Goal: Transaction & Acquisition: Purchase product/service

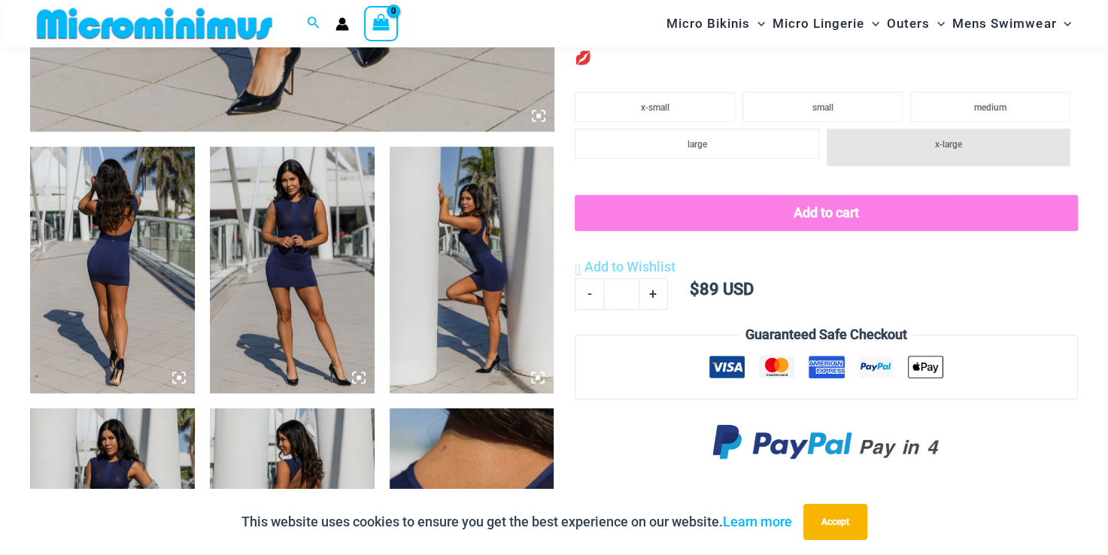
scroll to position [804, 0]
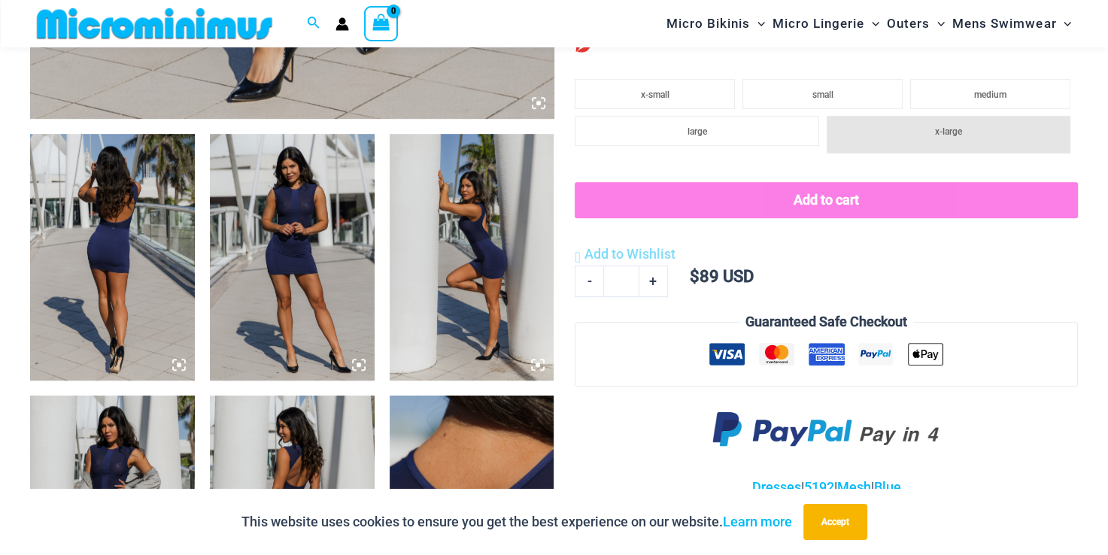
click at [99, 277] on img at bounding box center [112, 257] width 165 height 247
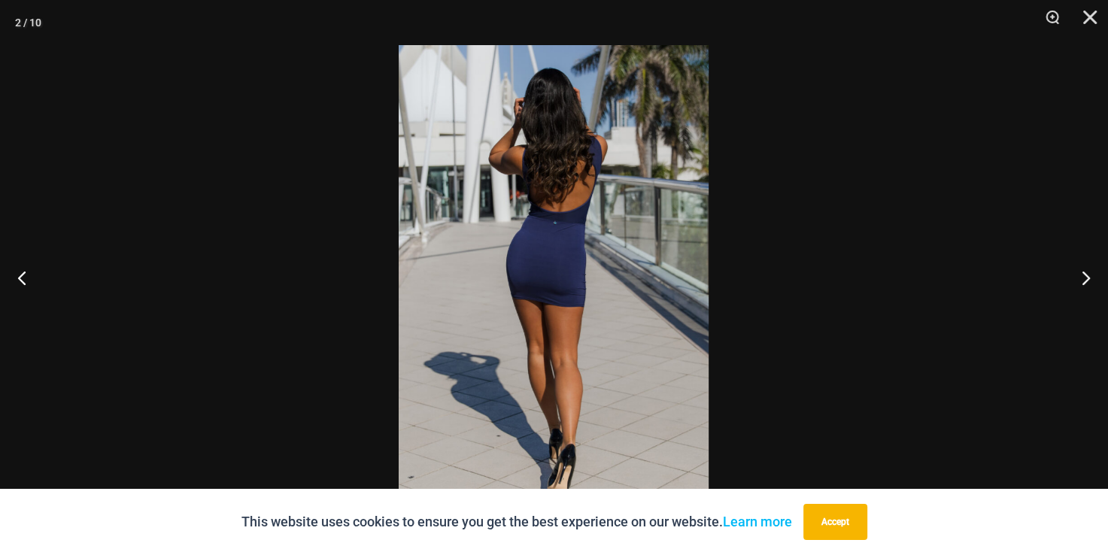
click at [533, 288] on img at bounding box center [554, 277] width 310 height 465
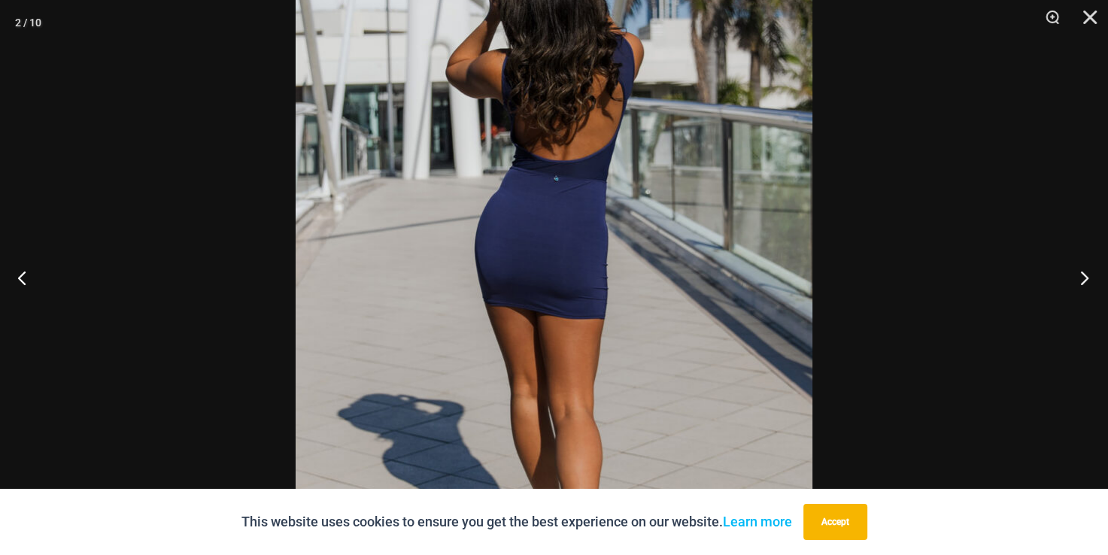
click at [1087, 278] on button "Next" at bounding box center [1080, 277] width 56 height 75
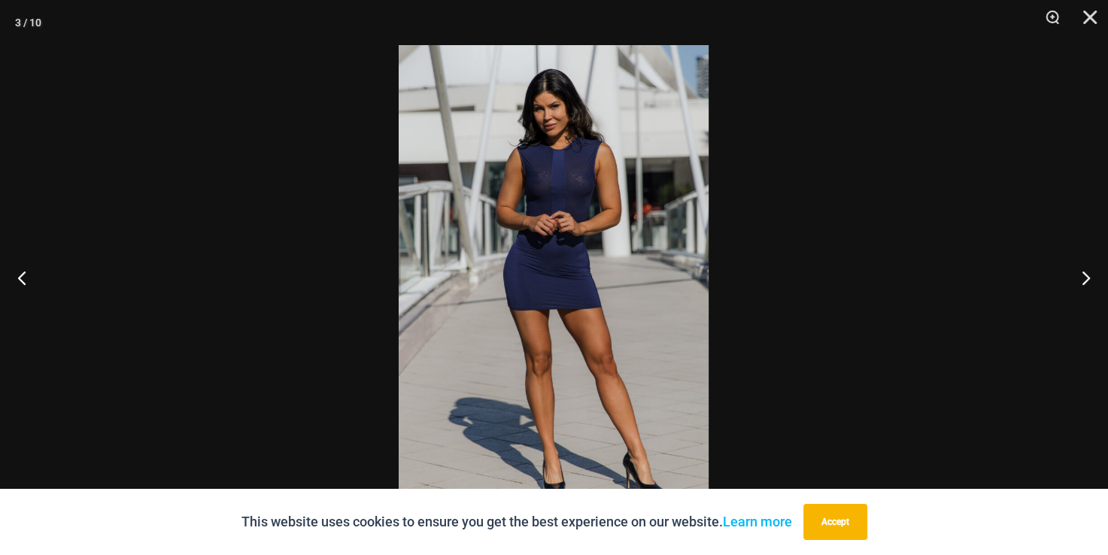
click at [536, 217] on img at bounding box center [554, 277] width 310 height 465
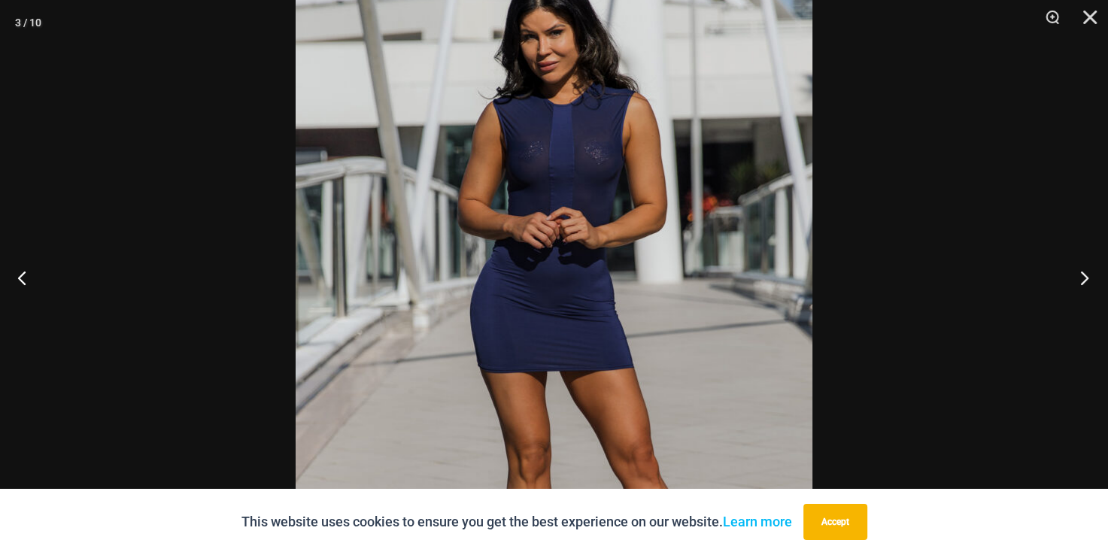
click at [1083, 280] on button "Next" at bounding box center [1080, 277] width 56 height 75
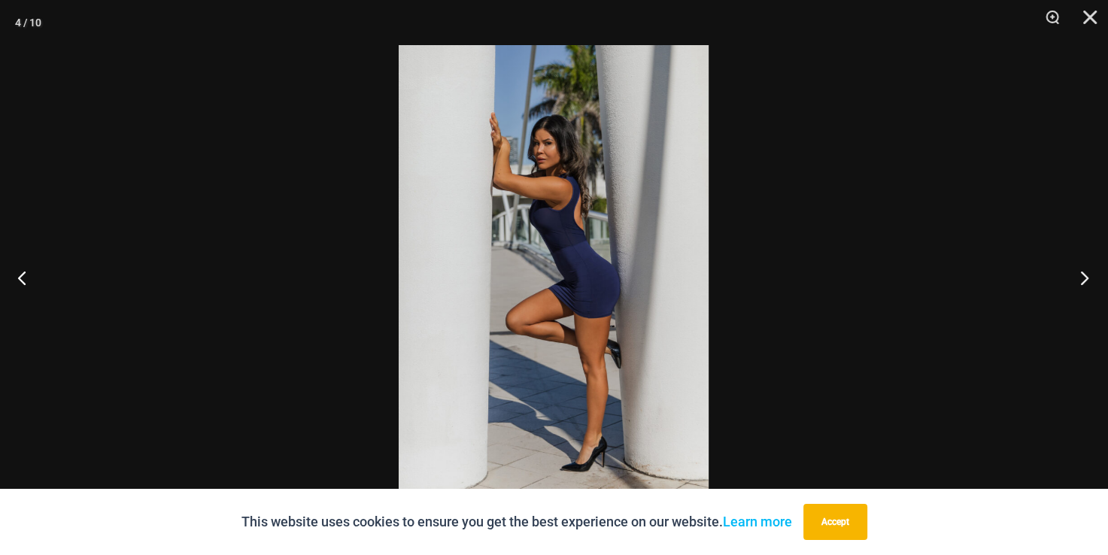
click at [1083, 280] on button "Next" at bounding box center [1080, 277] width 56 height 75
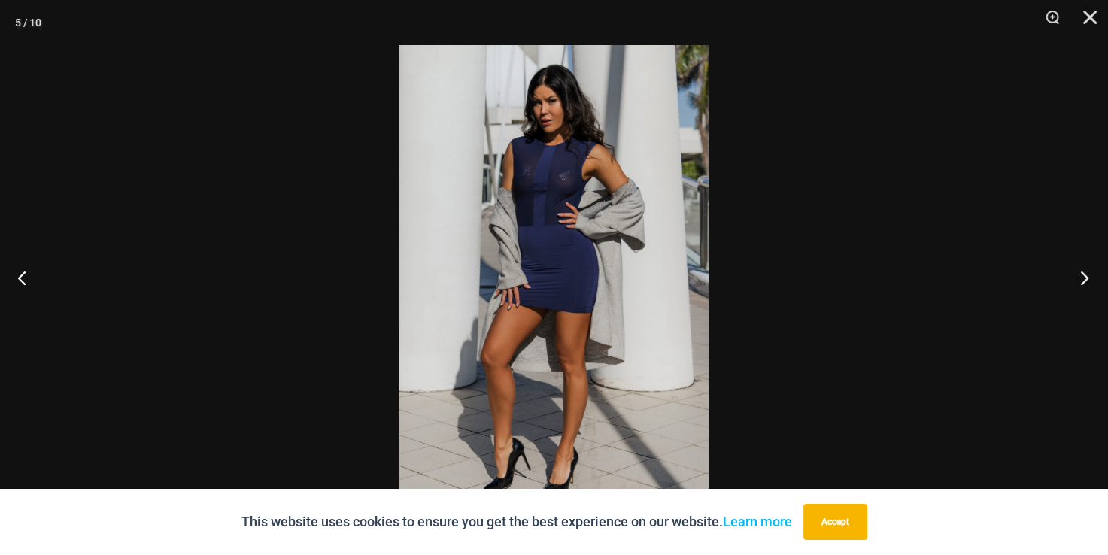
click at [1083, 280] on button "Next" at bounding box center [1080, 277] width 56 height 75
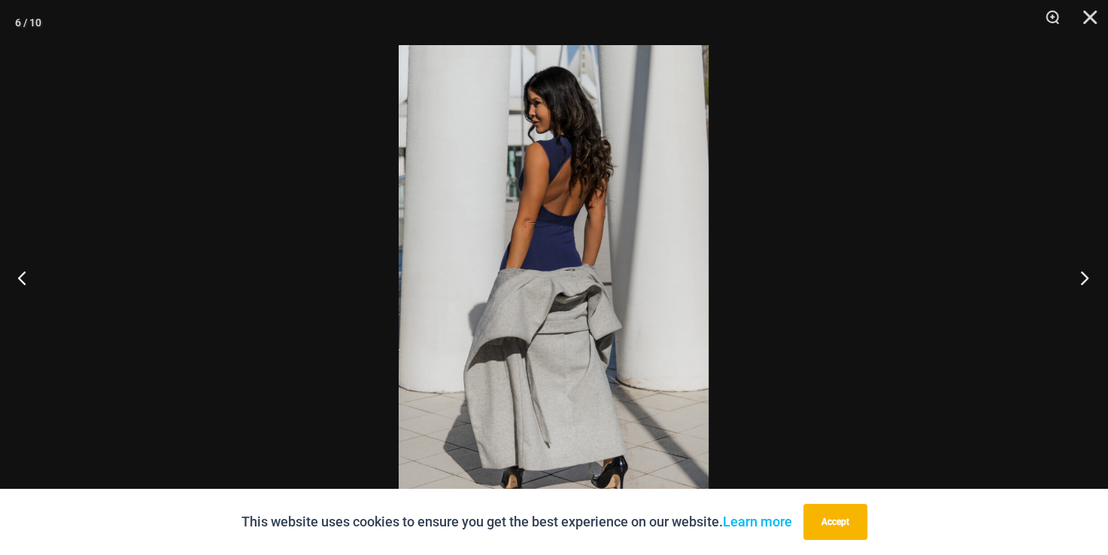
click at [1083, 280] on button "Next" at bounding box center [1080, 277] width 56 height 75
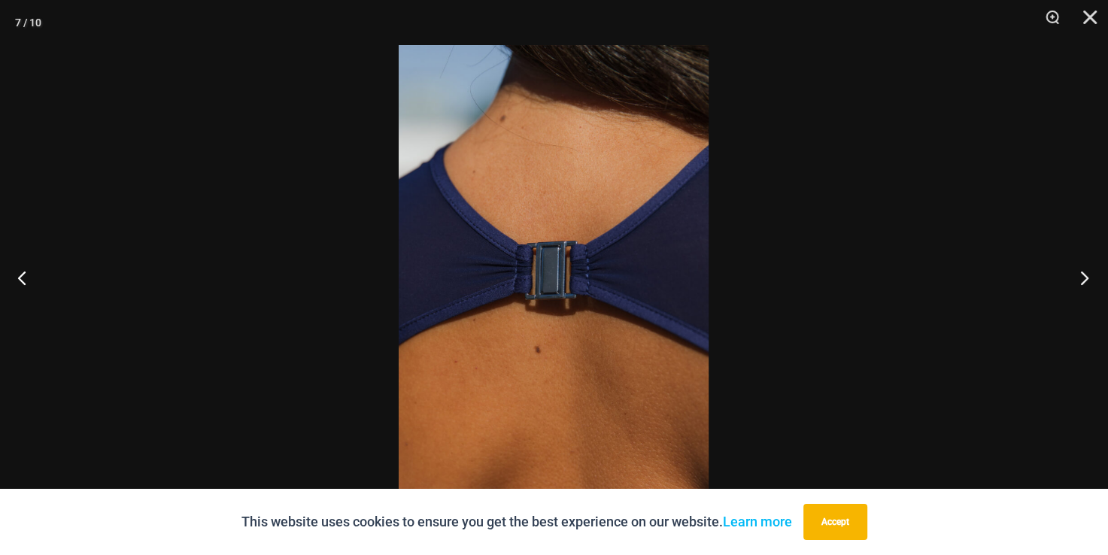
click at [1083, 280] on button "Next" at bounding box center [1080, 277] width 56 height 75
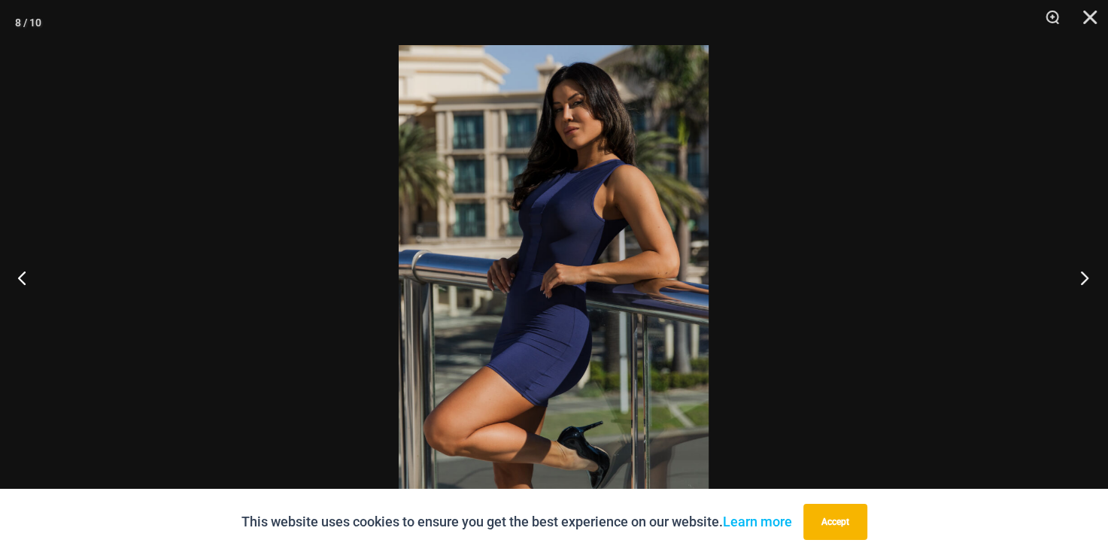
click at [1083, 280] on button "Next" at bounding box center [1080, 277] width 56 height 75
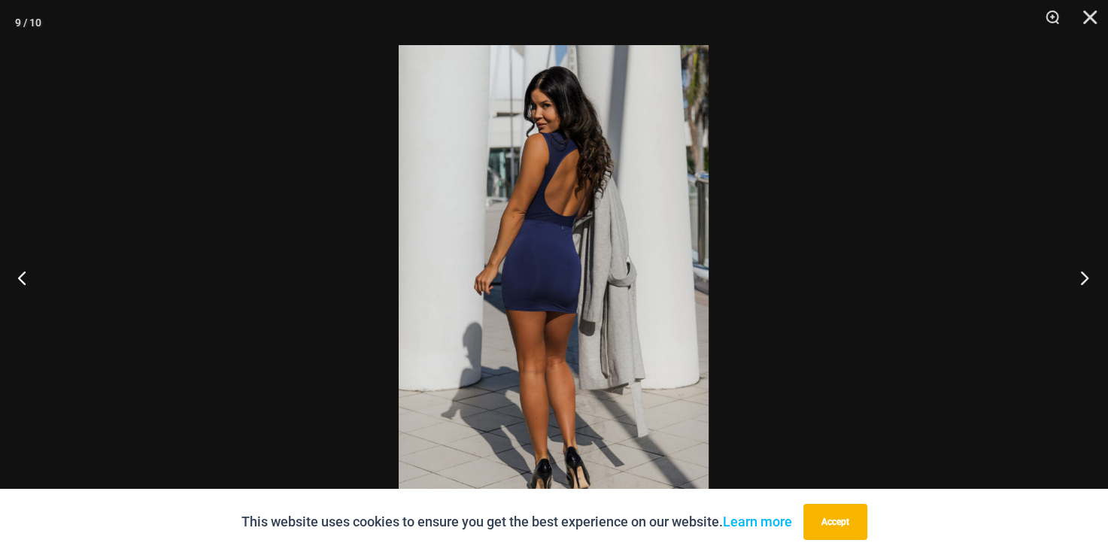
click at [1083, 280] on button "Next" at bounding box center [1080, 277] width 56 height 75
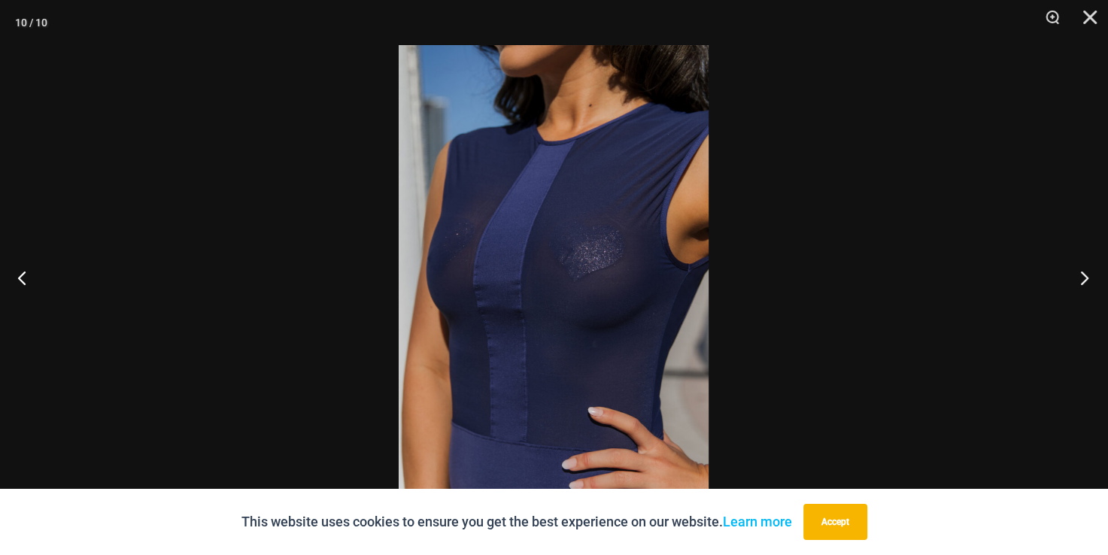
click at [1083, 280] on button "Next" at bounding box center [1080, 277] width 56 height 75
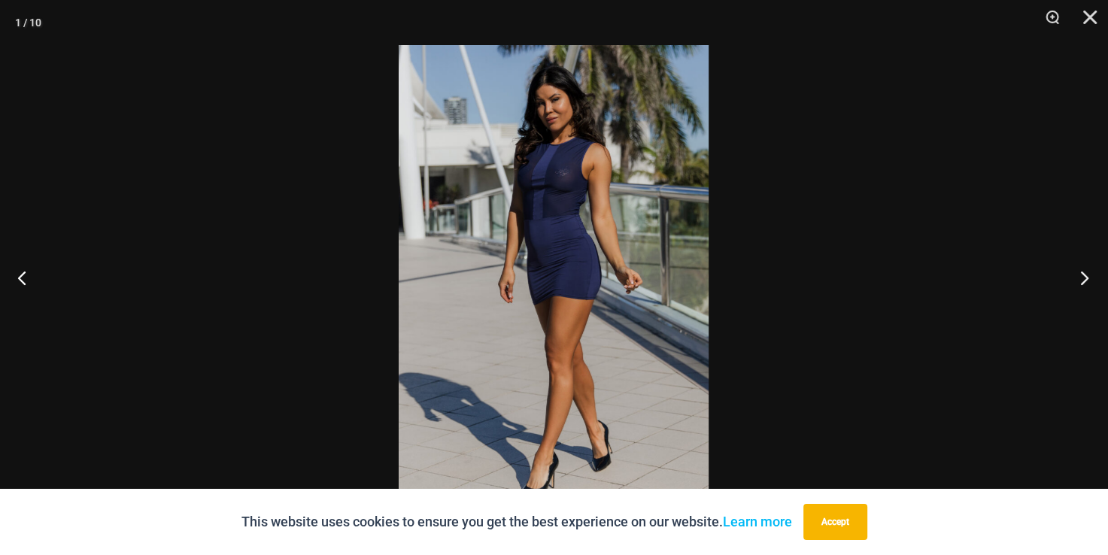
click at [1083, 280] on button "Next" at bounding box center [1080, 277] width 56 height 75
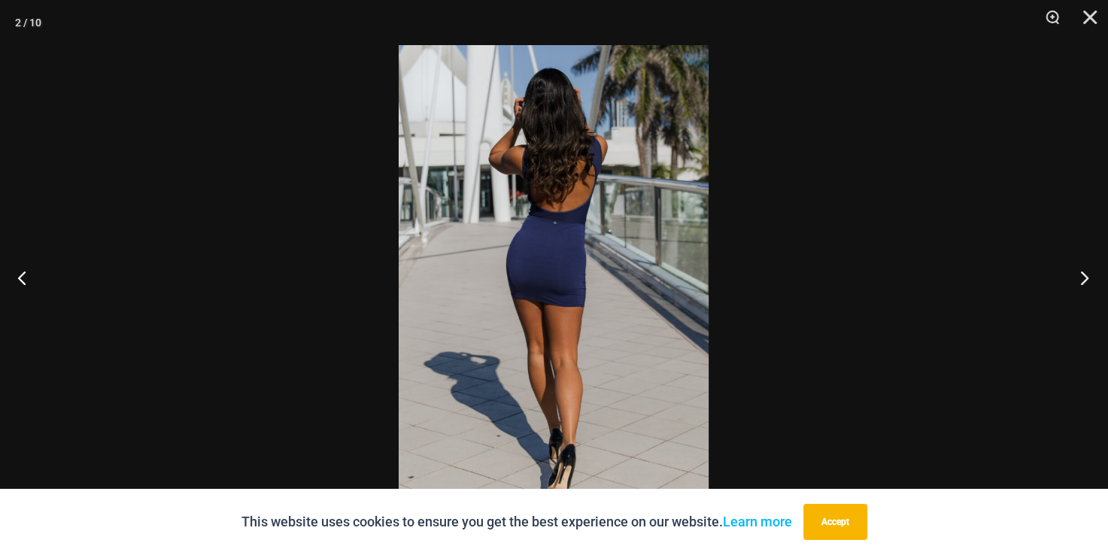
click at [1083, 280] on button "Next" at bounding box center [1080, 277] width 56 height 75
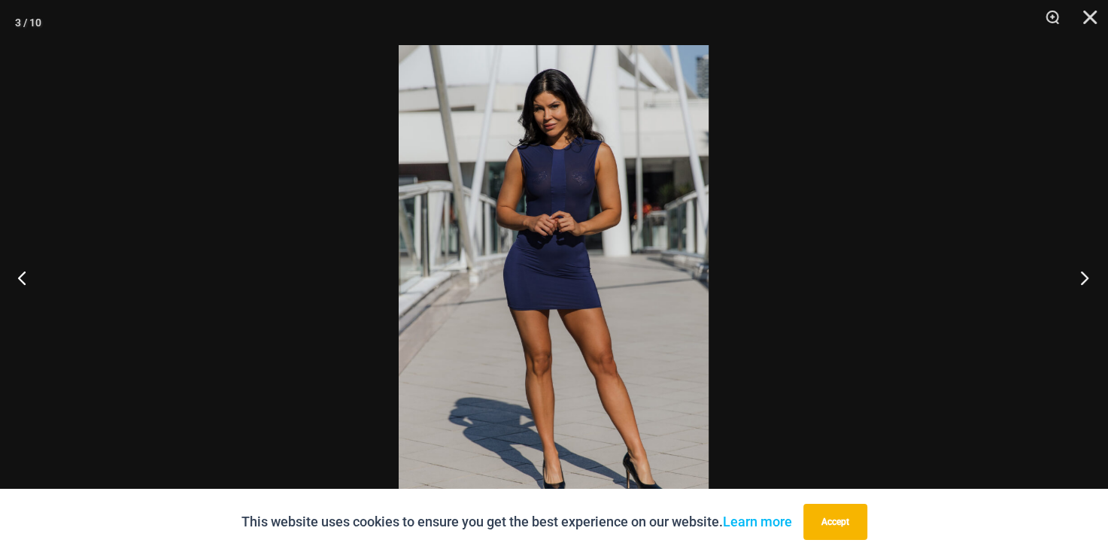
click at [1083, 280] on button "Next" at bounding box center [1080, 277] width 56 height 75
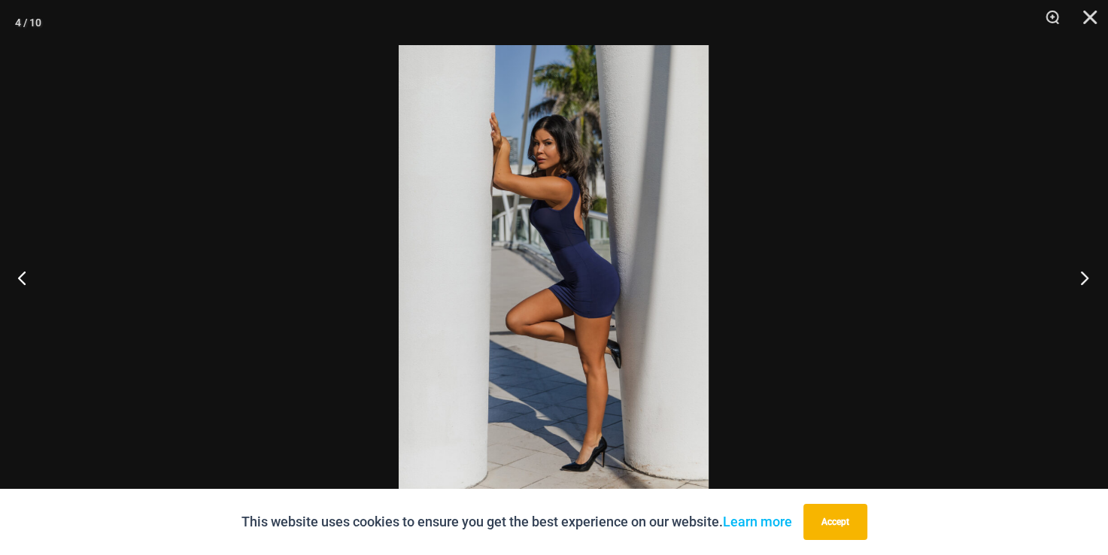
click at [1083, 280] on button "Next" at bounding box center [1080, 277] width 56 height 75
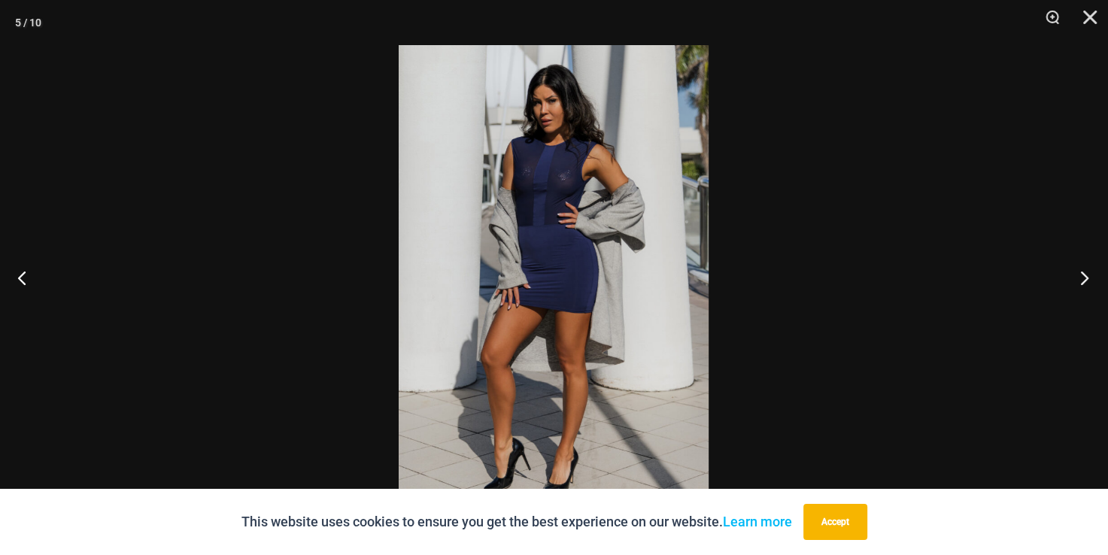
click at [1083, 280] on button "Next" at bounding box center [1080, 277] width 56 height 75
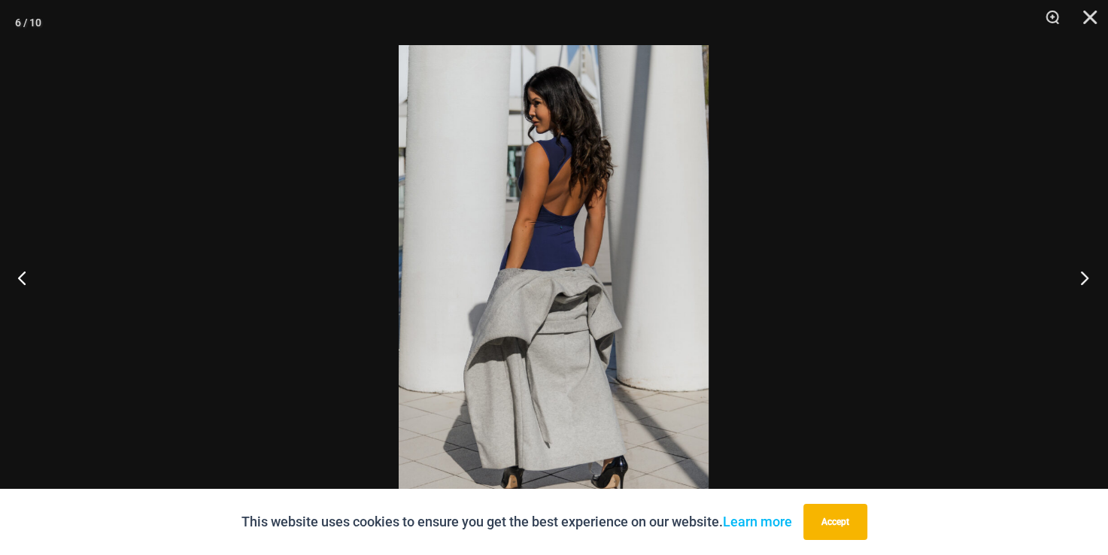
click at [1083, 280] on button "Next" at bounding box center [1080, 277] width 56 height 75
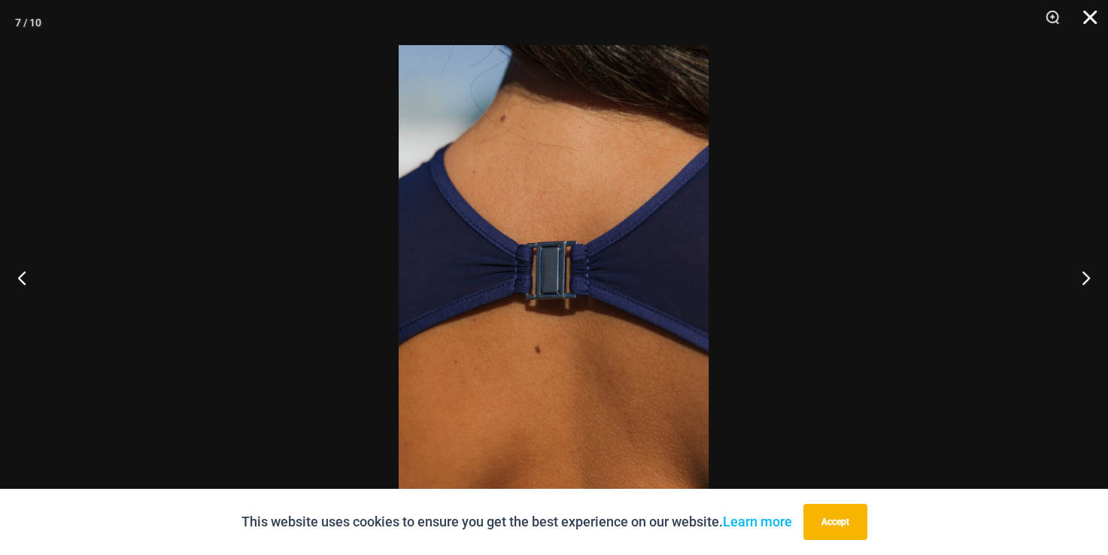
click at [1090, 20] on button "Close" at bounding box center [1085, 22] width 38 height 45
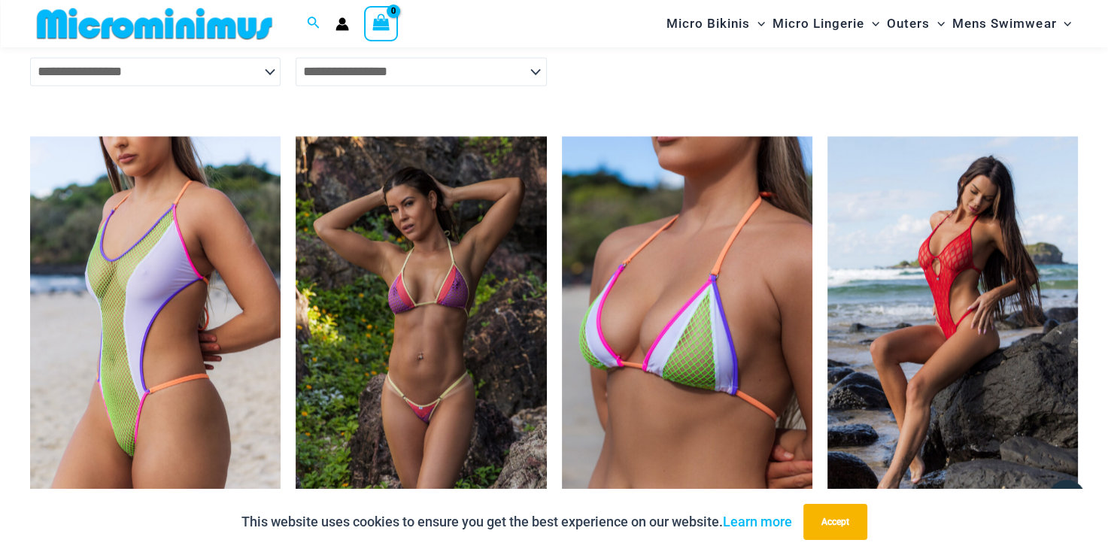
scroll to position [2158, 0]
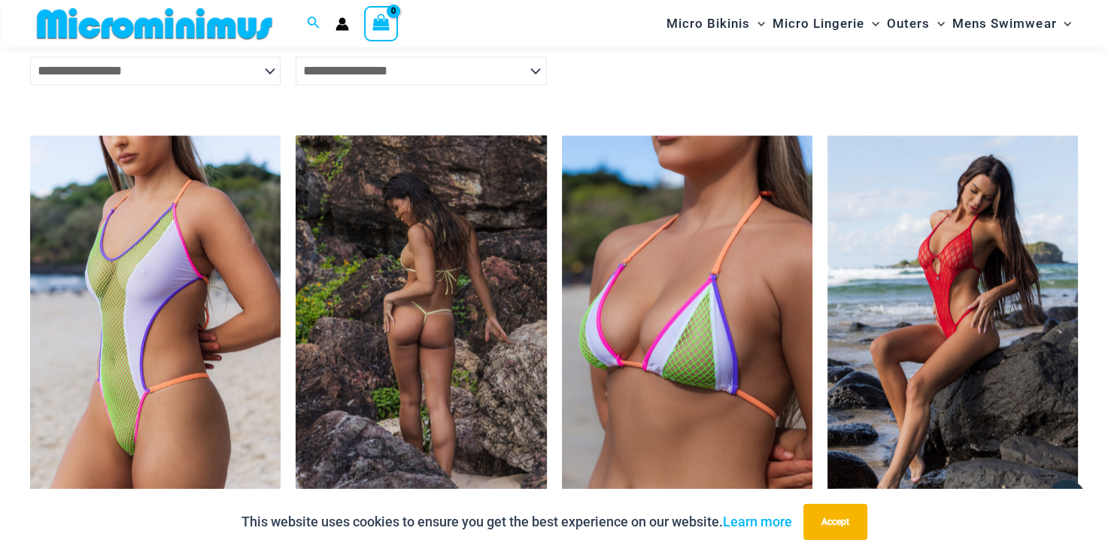
click at [451, 287] on img at bounding box center [421, 323] width 251 height 376
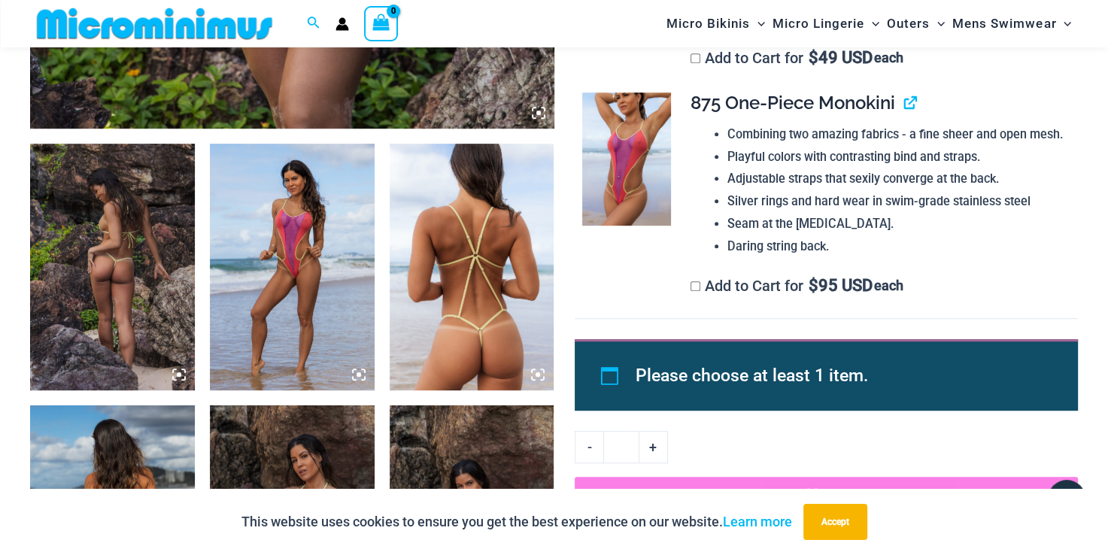
scroll to position [797, 0]
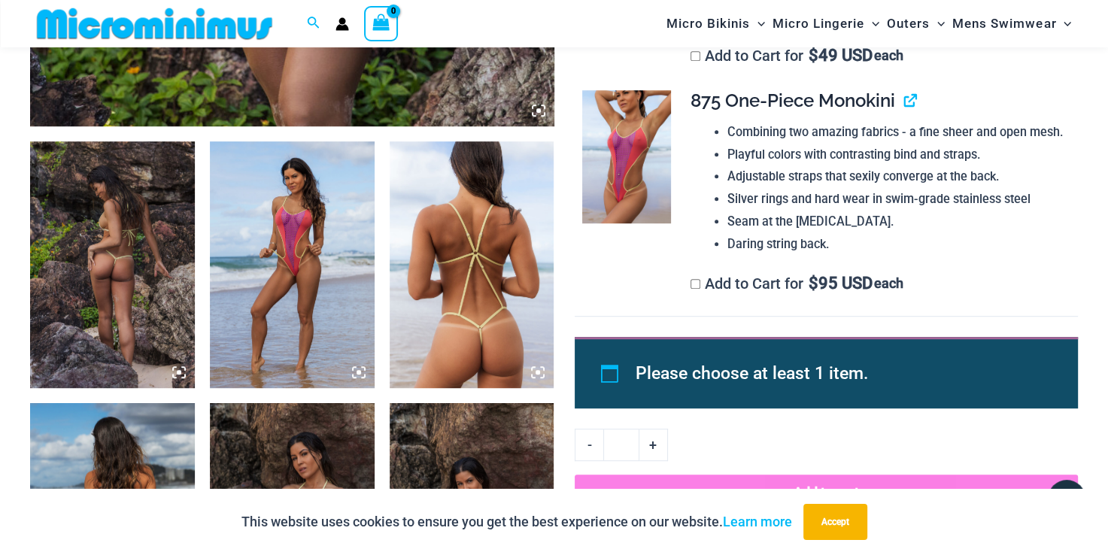
click at [123, 260] on img at bounding box center [112, 264] width 165 height 247
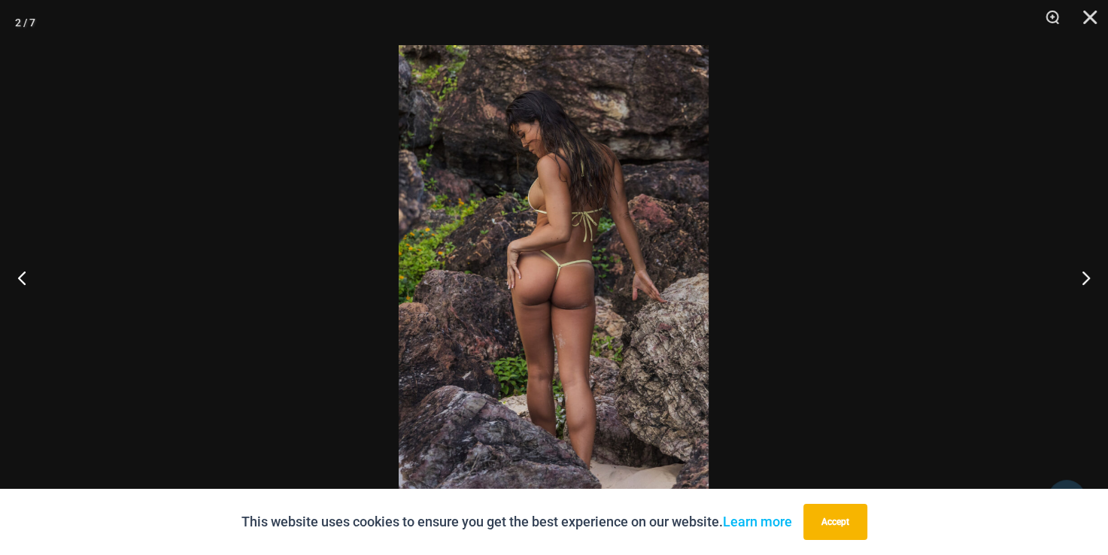
click at [574, 287] on img at bounding box center [554, 277] width 310 height 465
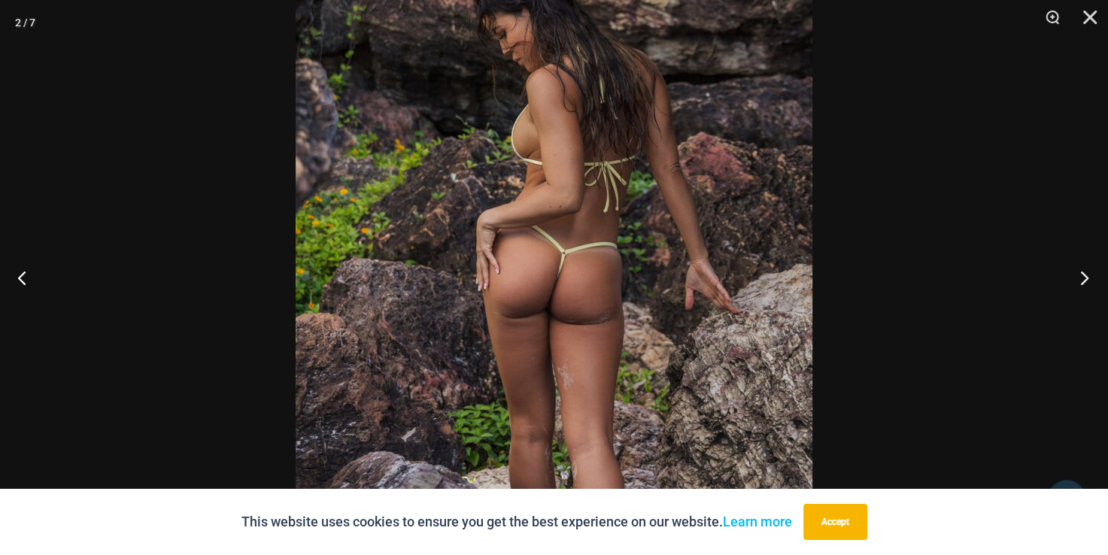
click at [1082, 277] on button "Next" at bounding box center [1080, 277] width 56 height 75
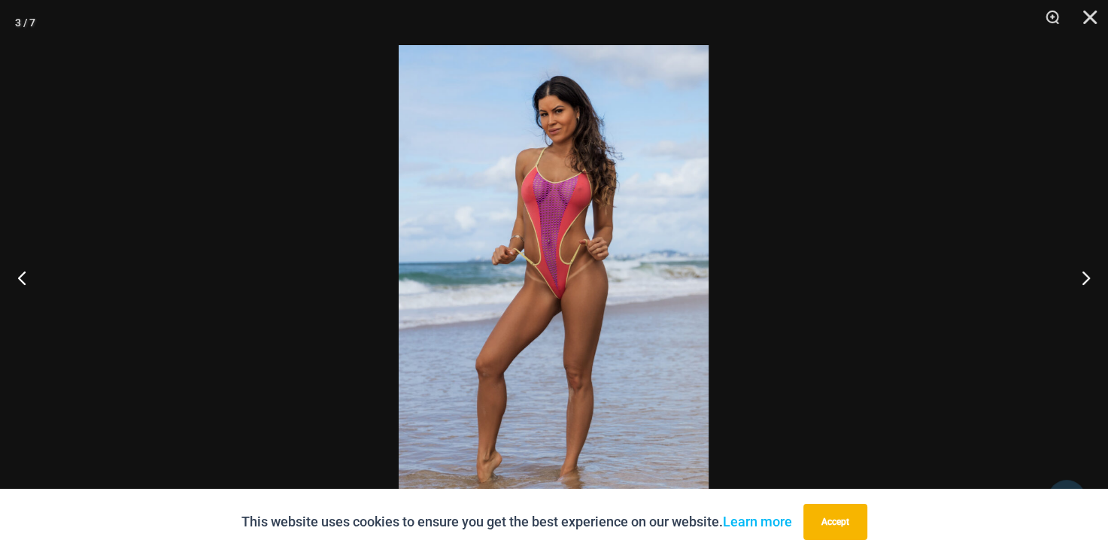
click at [632, 318] on img at bounding box center [554, 277] width 310 height 465
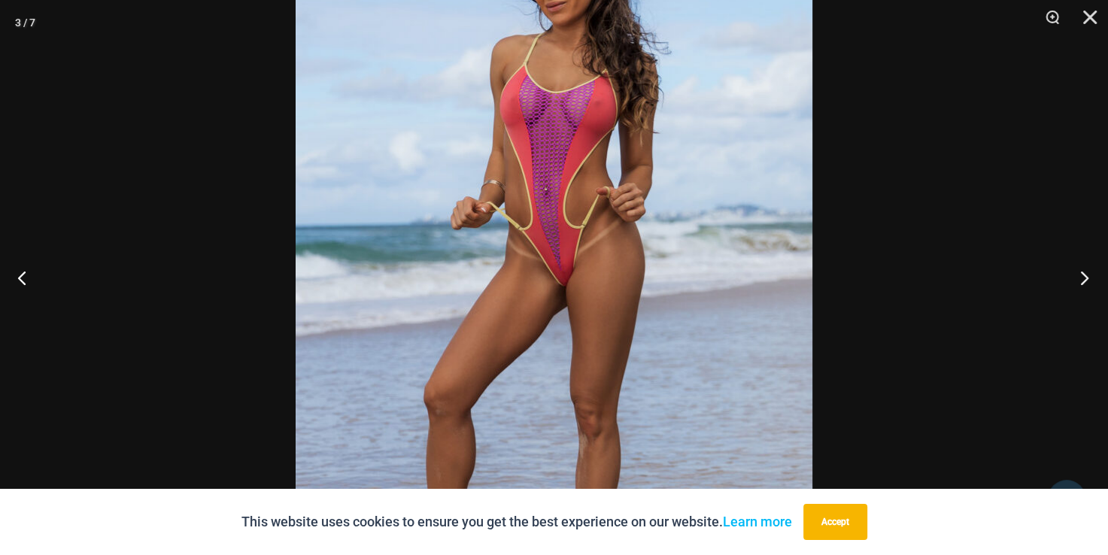
click at [1083, 277] on button "Next" at bounding box center [1080, 277] width 56 height 75
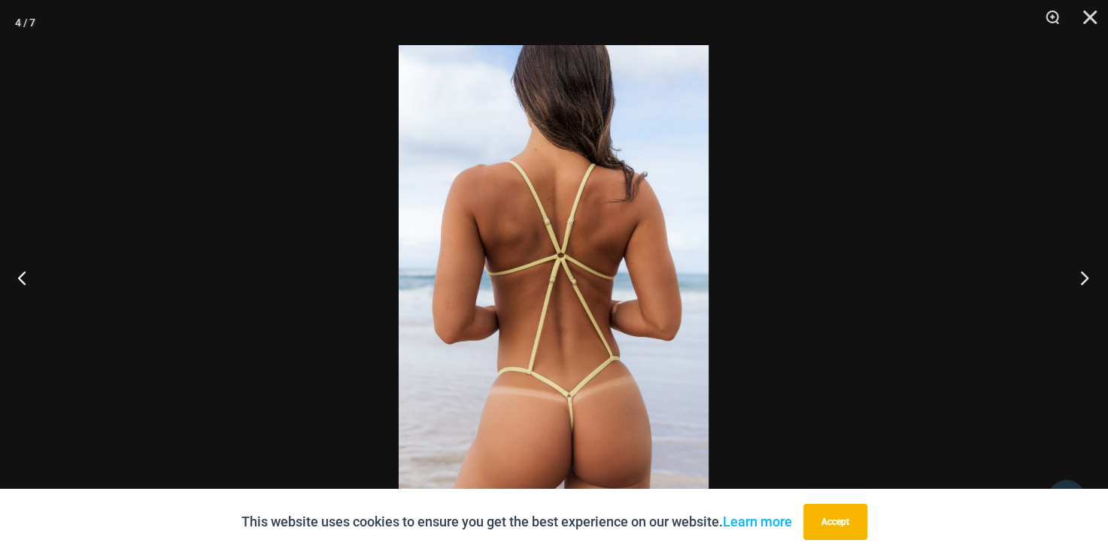
click at [1083, 281] on button "Next" at bounding box center [1080, 277] width 56 height 75
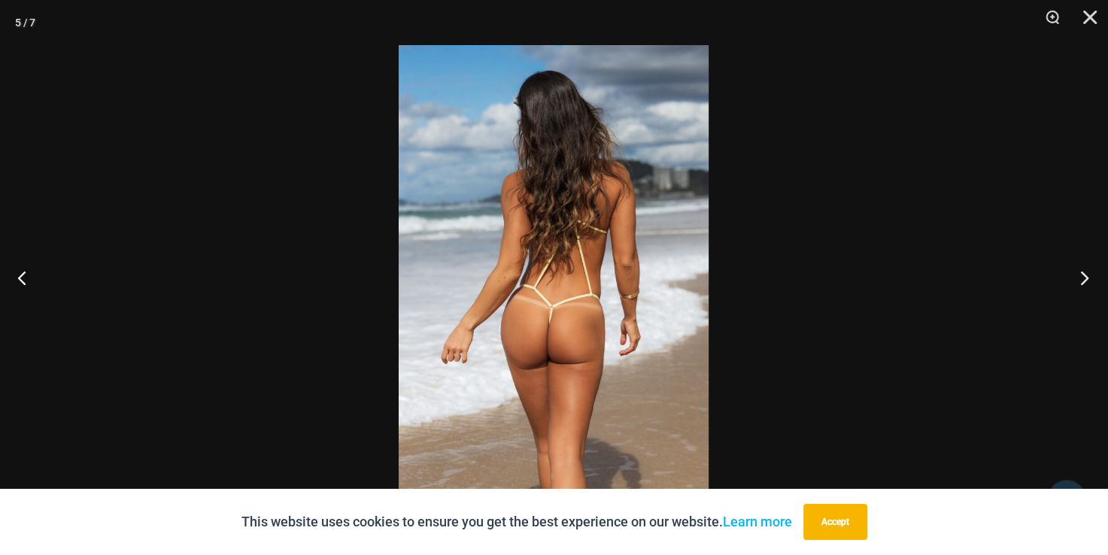
click at [1083, 281] on button "Next" at bounding box center [1080, 277] width 56 height 75
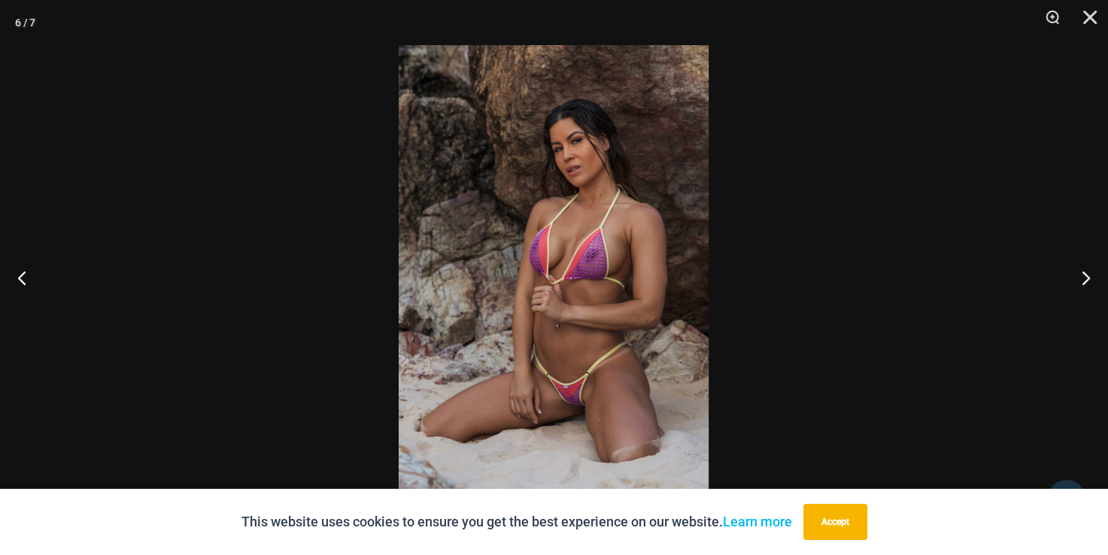
click at [585, 394] on img at bounding box center [554, 277] width 310 height 465
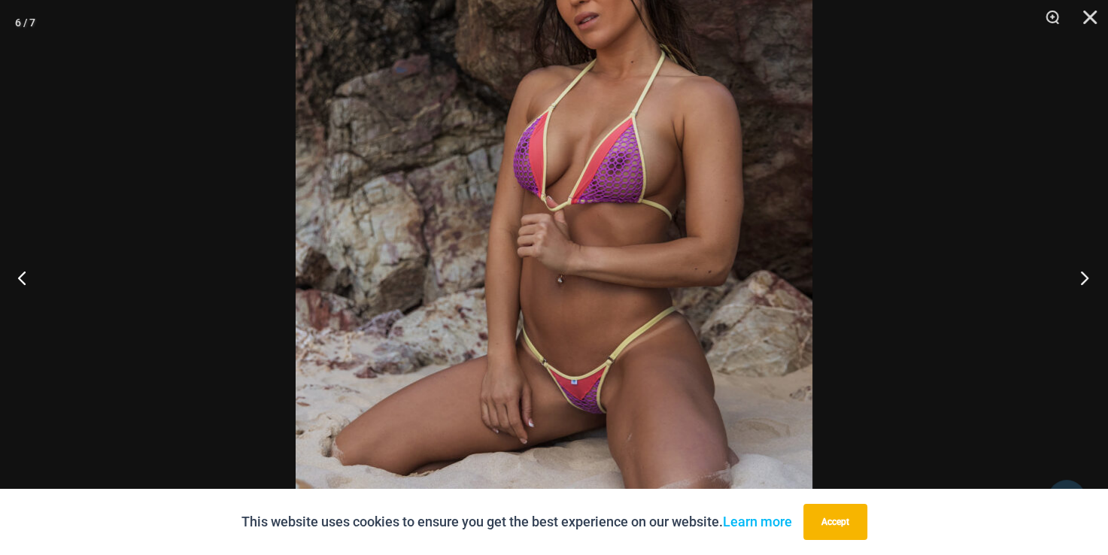
click at [1083, 280] on button "Next" at bounding box center [1080, 277] width 56 height 75
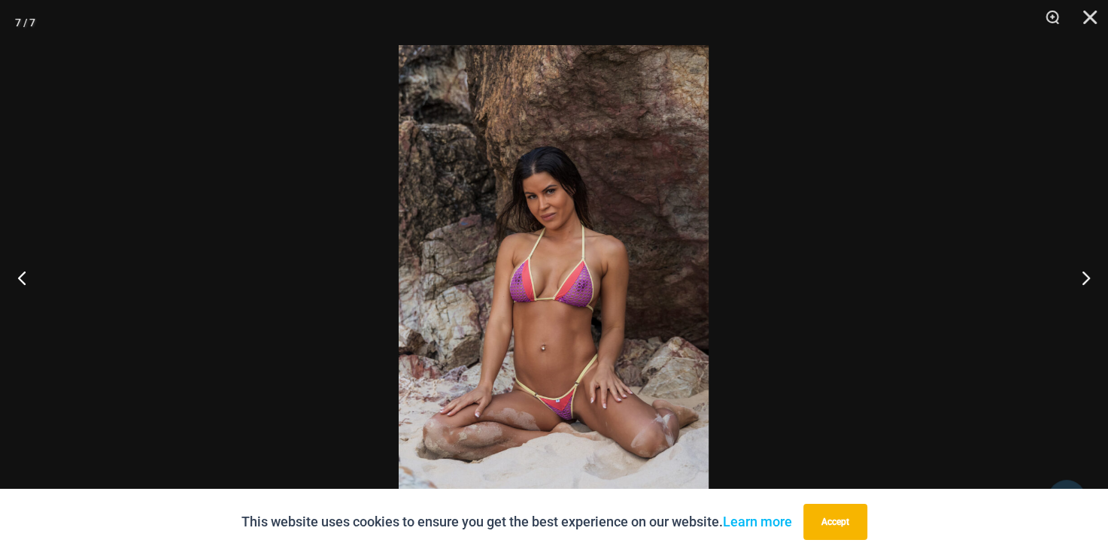
click at [573, 411] on img at bounding box center [554, 277] width 310 height 465
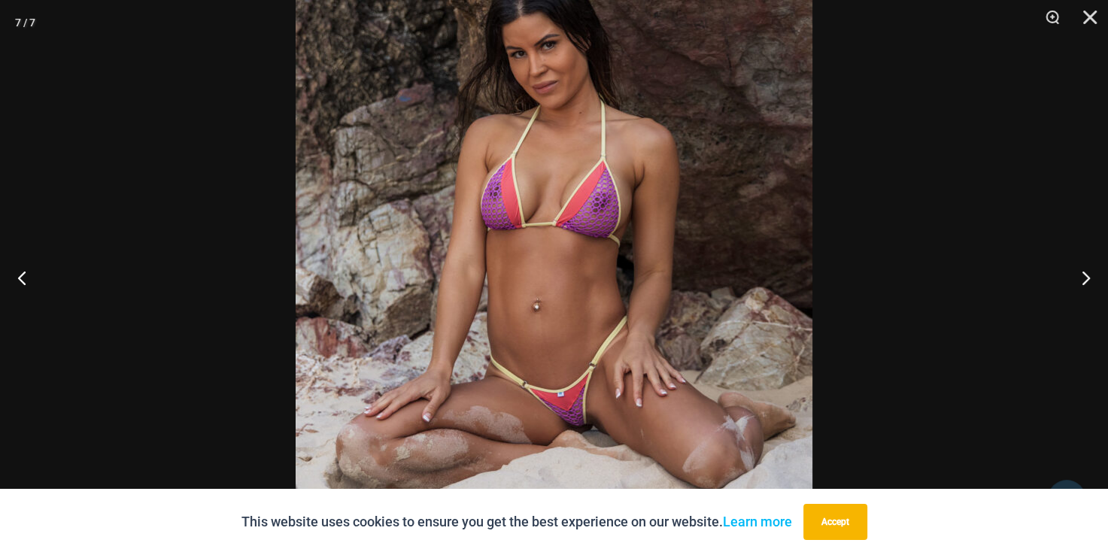
click at [741, 425] on img at bounding box center [554, 188] width 517 height 775
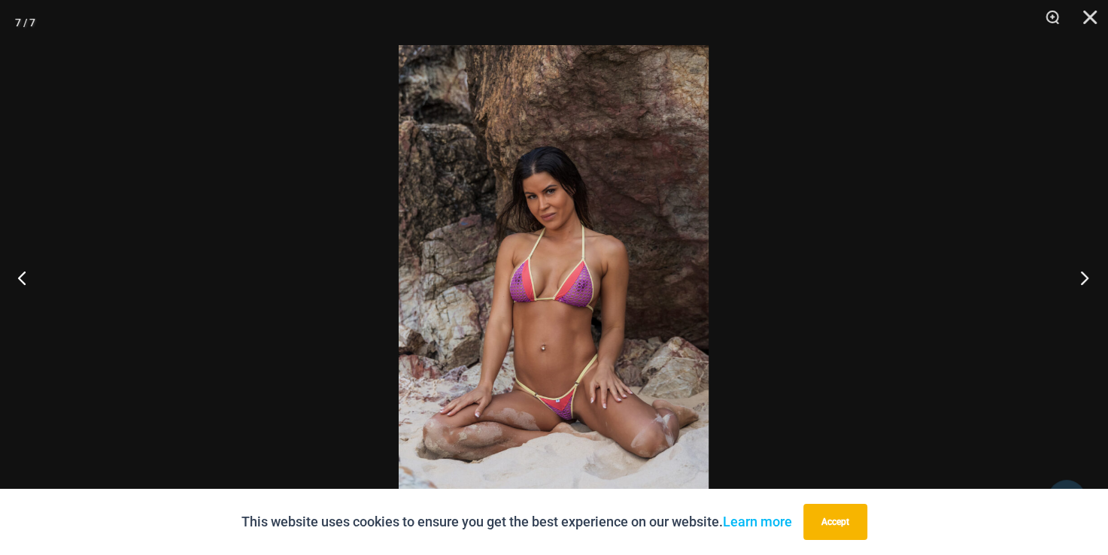
click at [1077, 281] on button "Next" at bounding box center [1080, 277] width 56 height 75
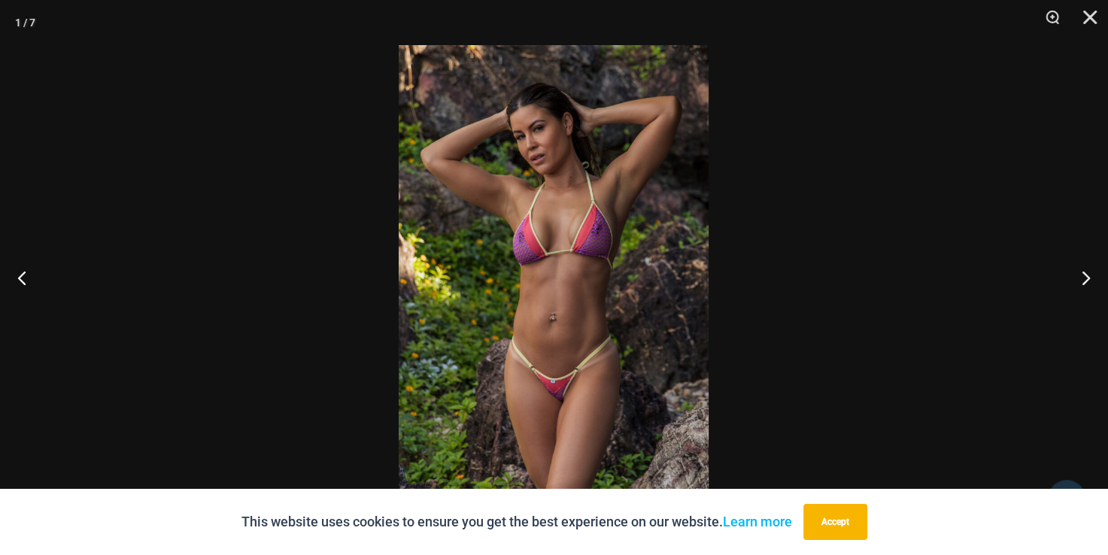
click at [575, 330] on img at bounding box center [554, 277] width 310 height 465
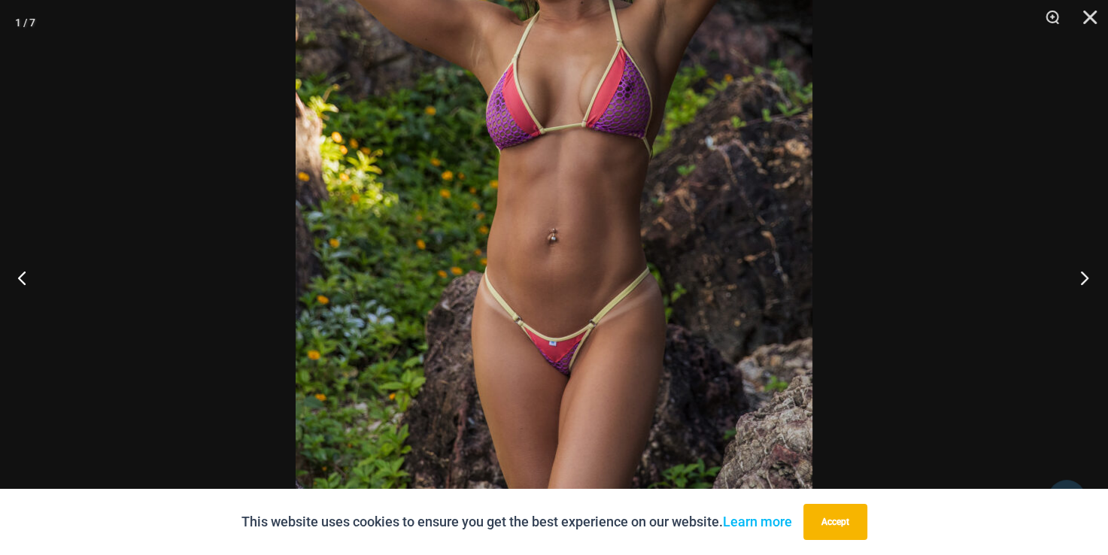
click at [1080, 284] on button "Next" at bounding box center [1080, 277] width 56 height 75
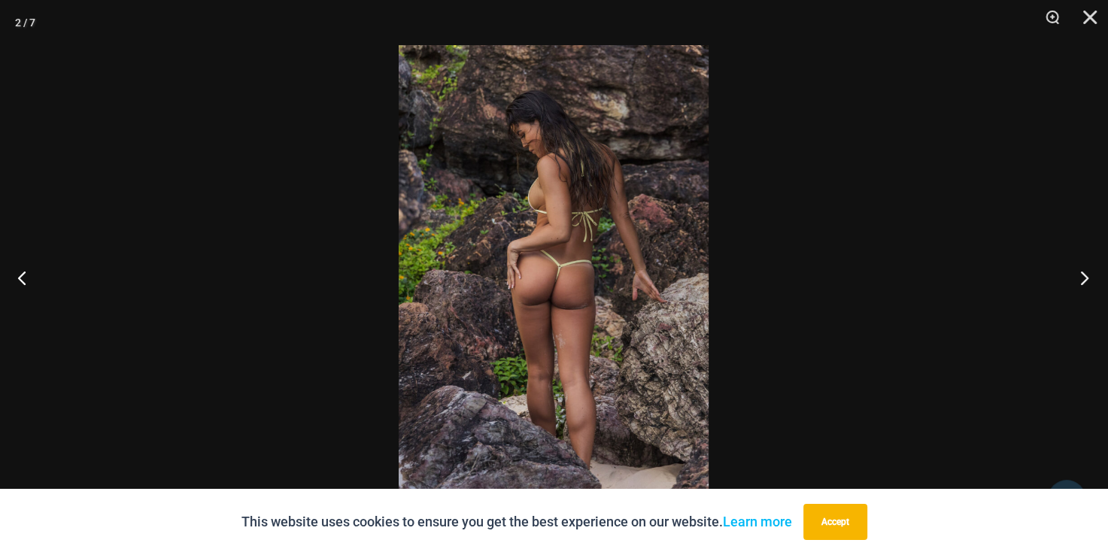
click at [1080, 284] on button "Next" at bounding box center [1080, 277] width 56 height 75
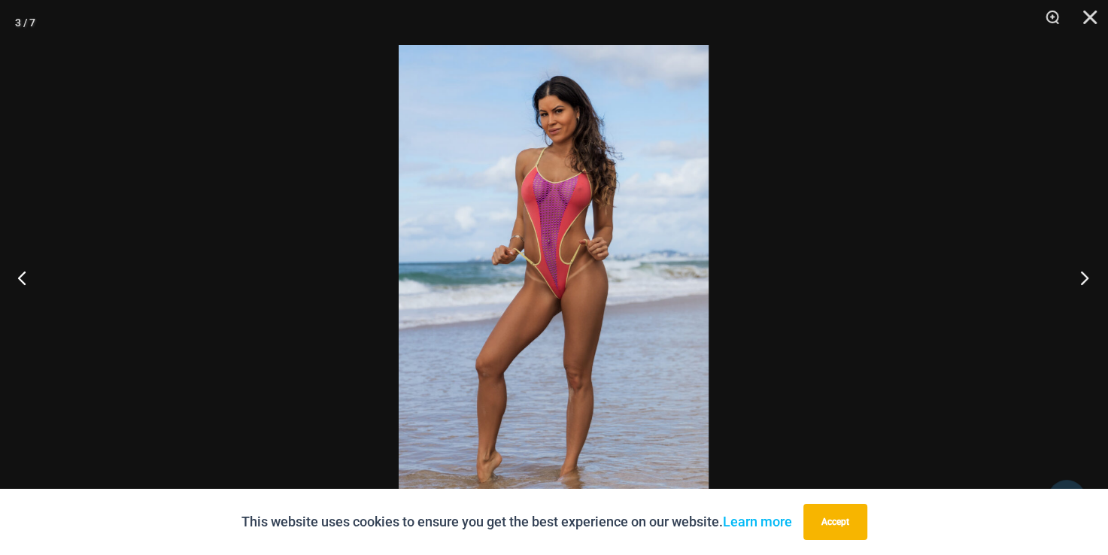
click at [1080, 284] on button "Next" at bounding box center [1080, 277] width 56 height 75
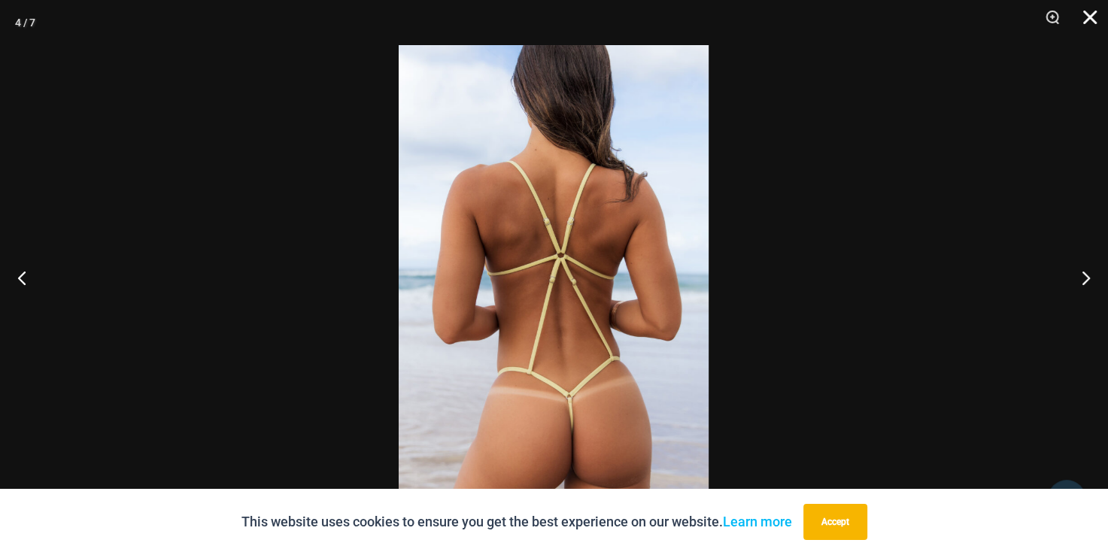
click at [1089, 21] on button "Close" at bounding box center [1085, 22] width 38 height 45
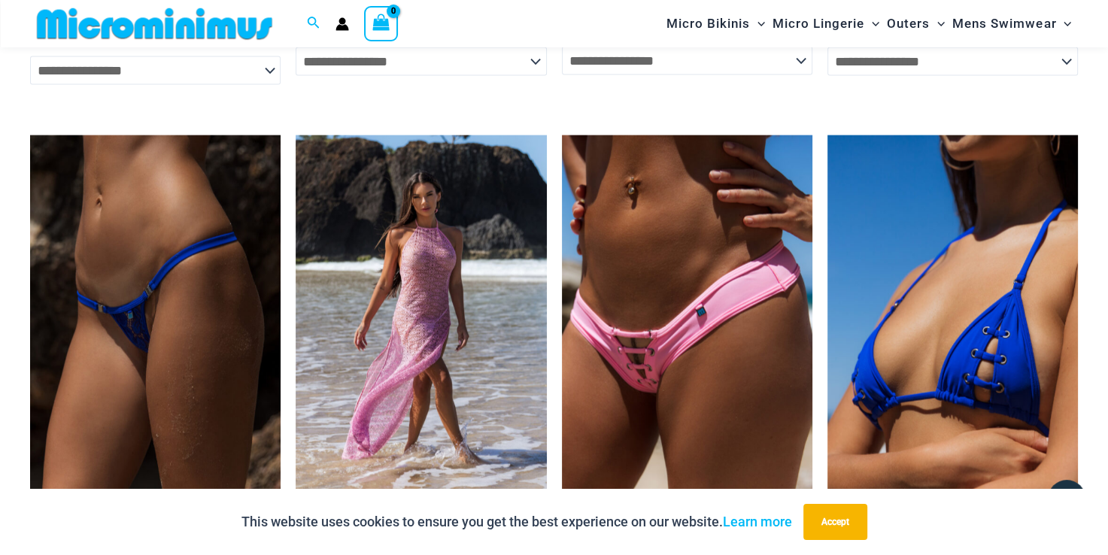
scroll to position [3323, 0]
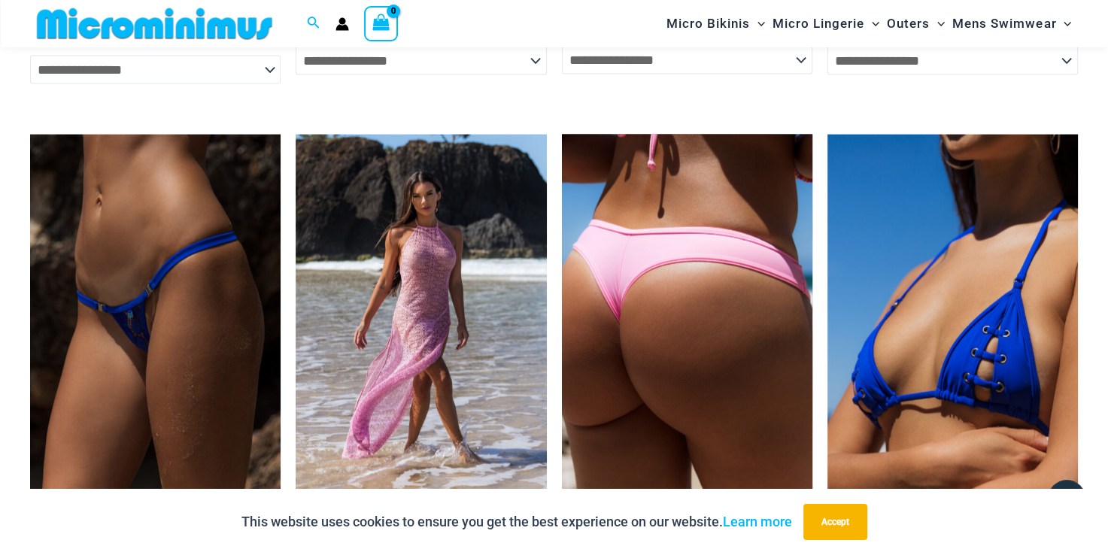
click at [659, 299] on img at bounding box center [687, 323] width 251 height 376
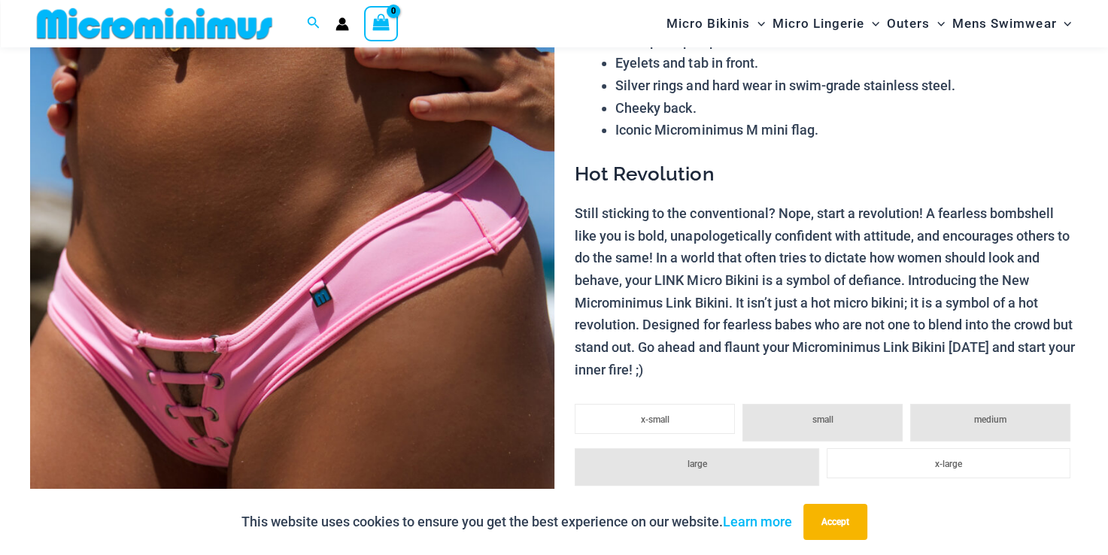
scroll to position [239, 0]
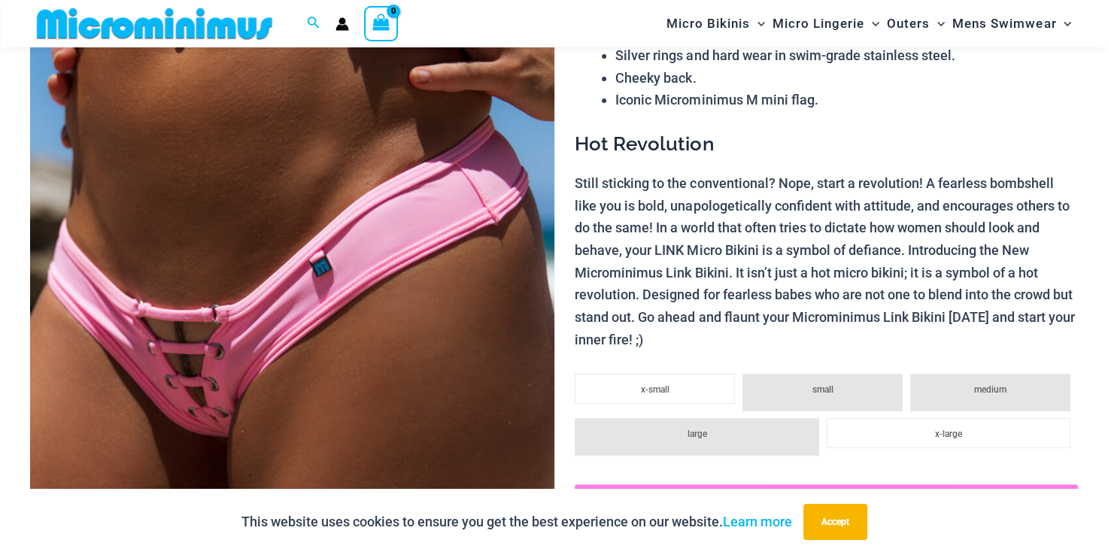
click at [258, 379] on img at bounding box center [292, 291] width 524 height 786
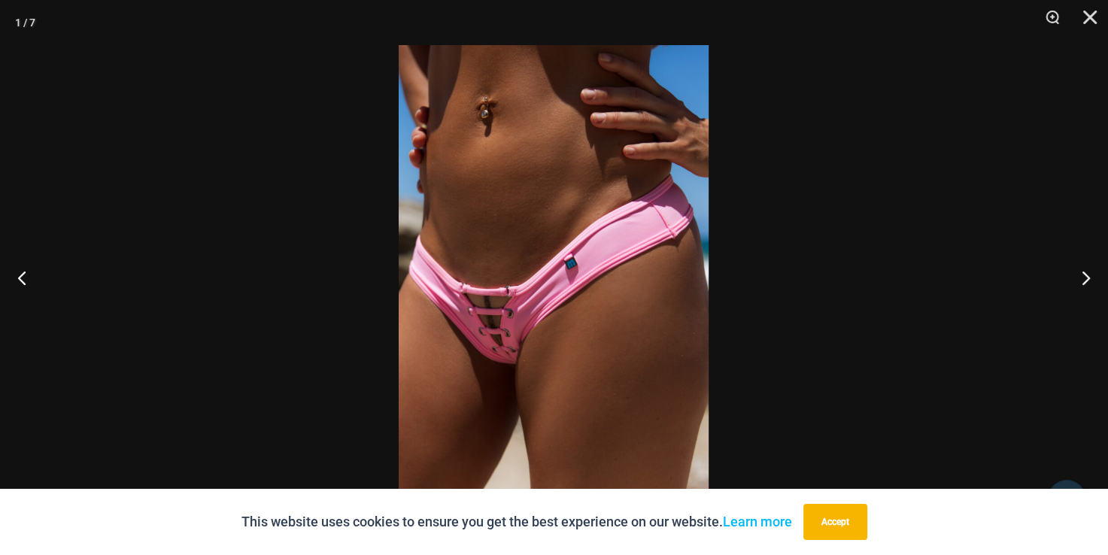
click at [506, 342] on img at bounding box center [554, 277] width 310 height 465
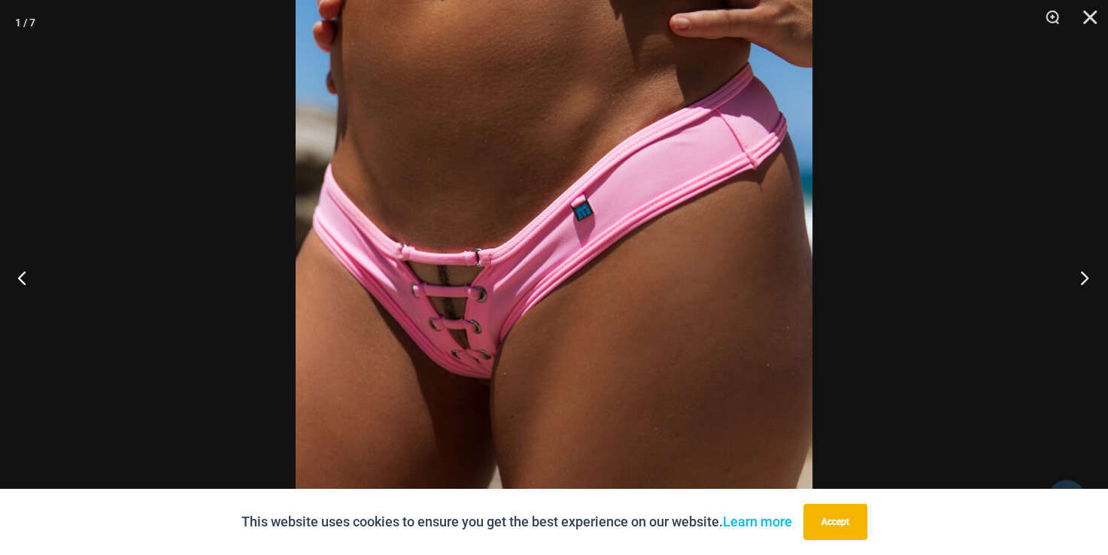
click at [1092, 272] on button "Next" at bounding box center [1080, 277] width 56 height 75
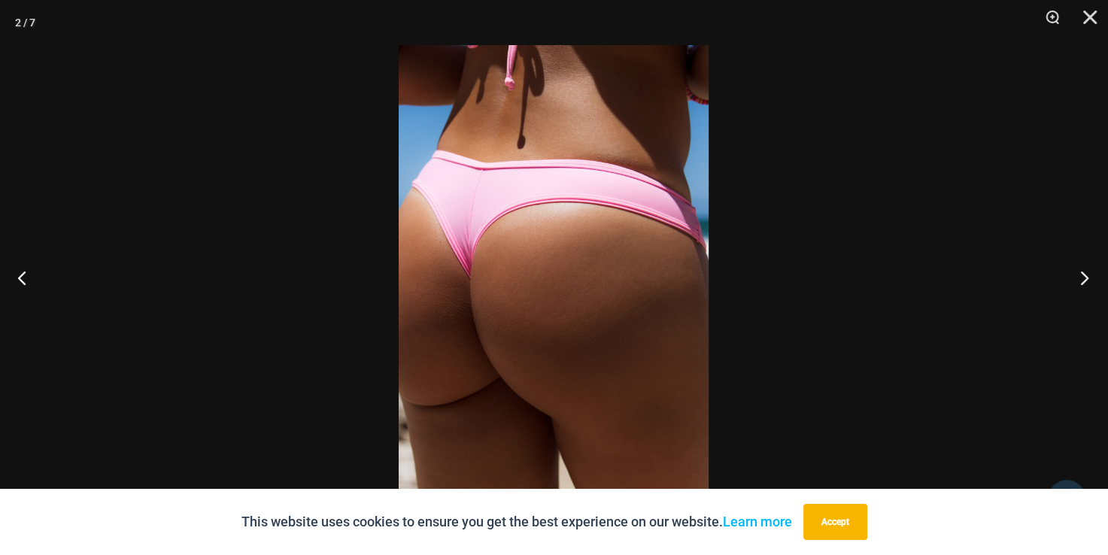
click at [1092, 272] on button "Next" at bounding box center [1080, 277] width 56 height 75
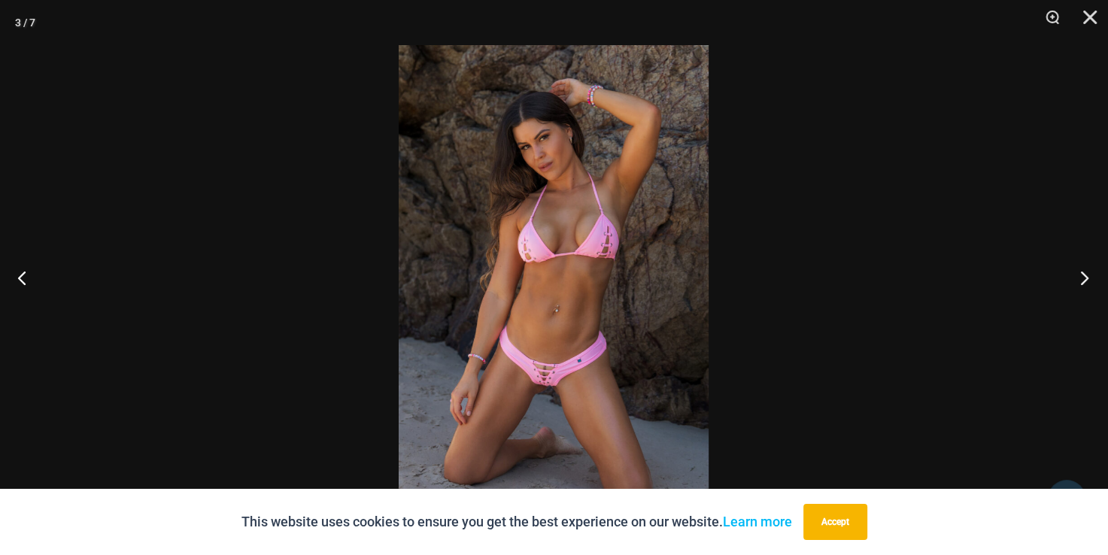
click at [1092, 272] on button "Next" at bounding box center [1080, 277] width 56 height 75
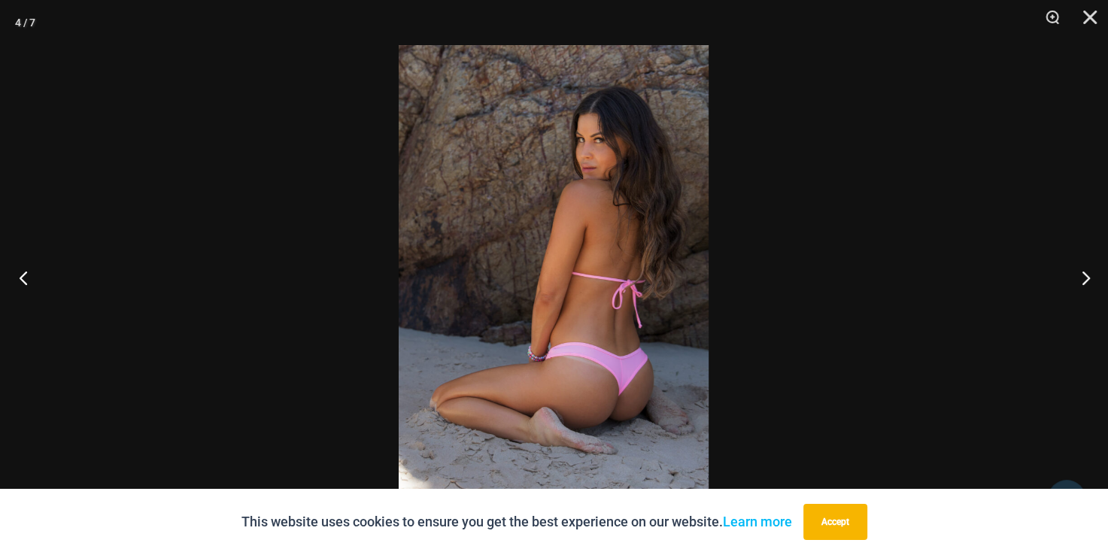
click at [32, 277] on button "Previous" at bounding box center [28, 277] width 56 height 75
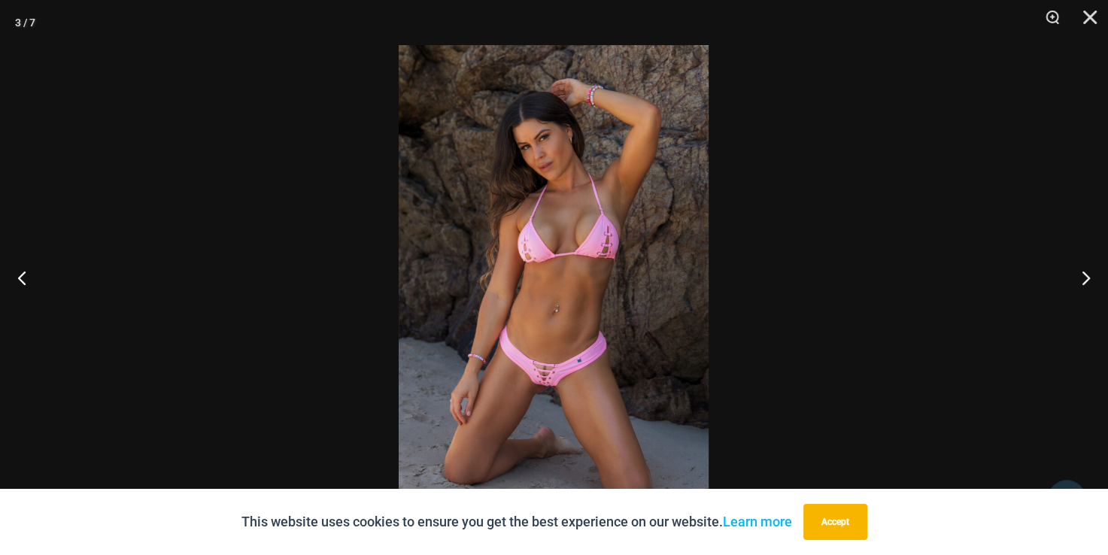
click at [530, 395] on img at bounding box center [554, 277] width 310 height 465
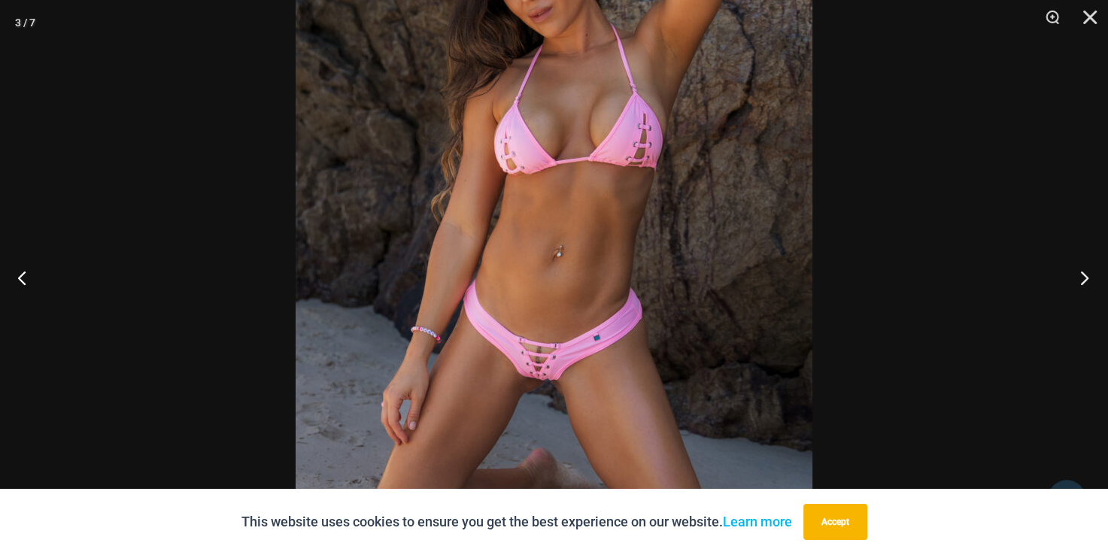
click at [1079, 280] on button "Next" at bounding box center [1080, 277] width 56 height 75
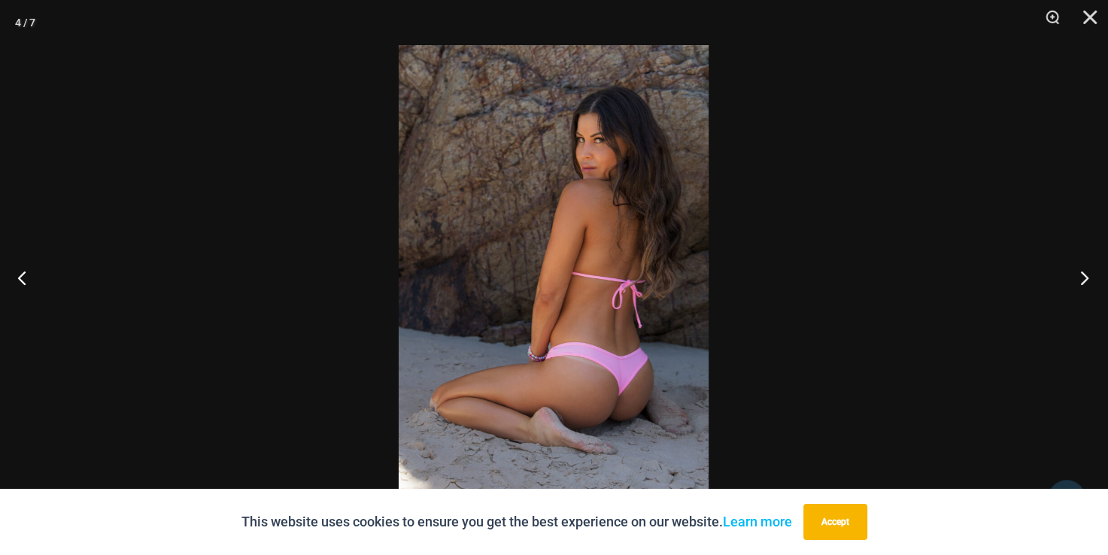
click at [1079, 280] on button "Next" at bounding box center [1080, 277] width 56 height 75
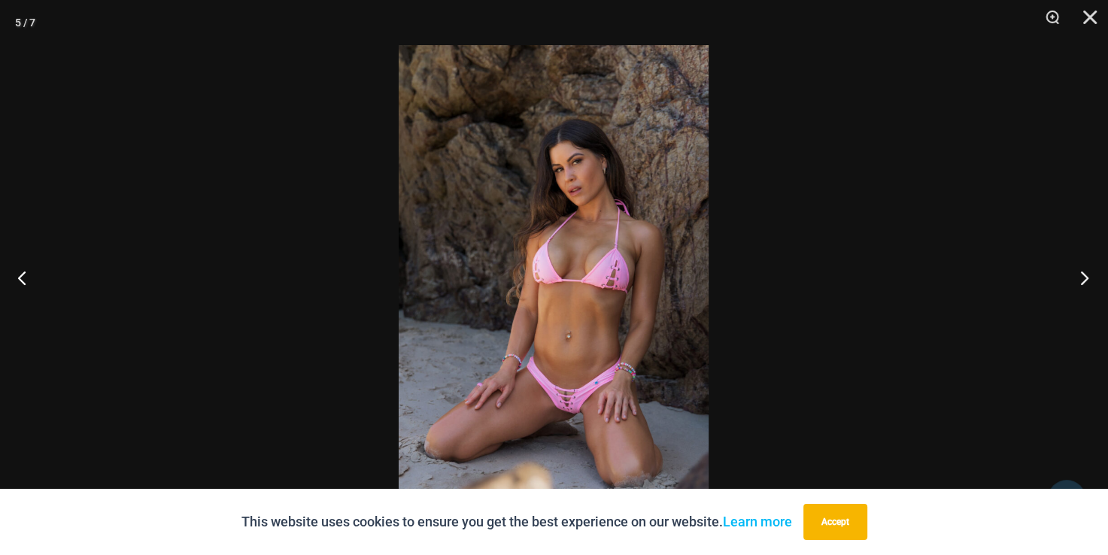
click at [1079, 280] on button "Next" at bounding box center [1080, 277] width 56 height 75
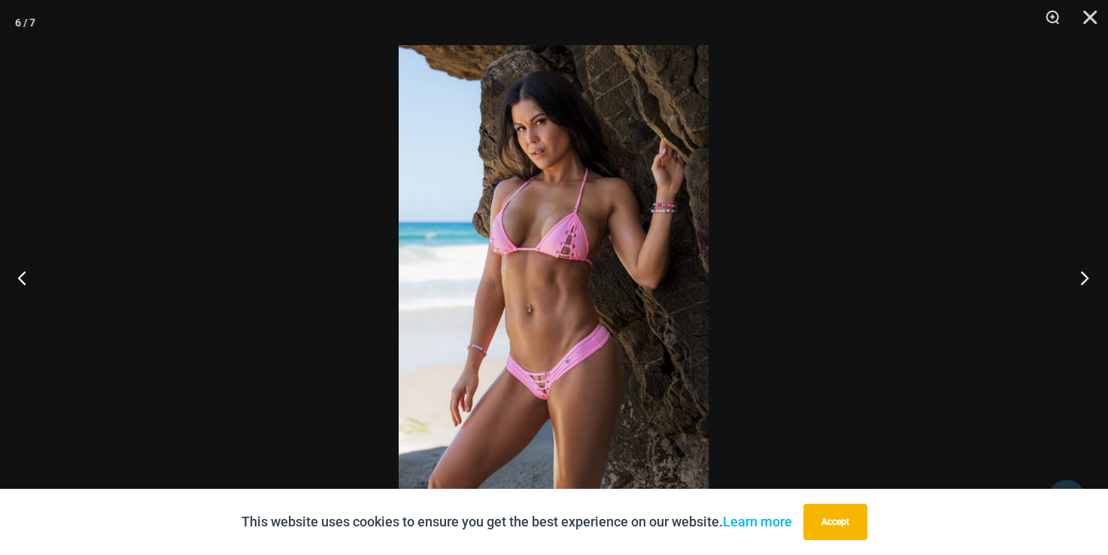
click at [1079, 280] on button "Next" at bounding box center [1080, 277] width 56 height 75
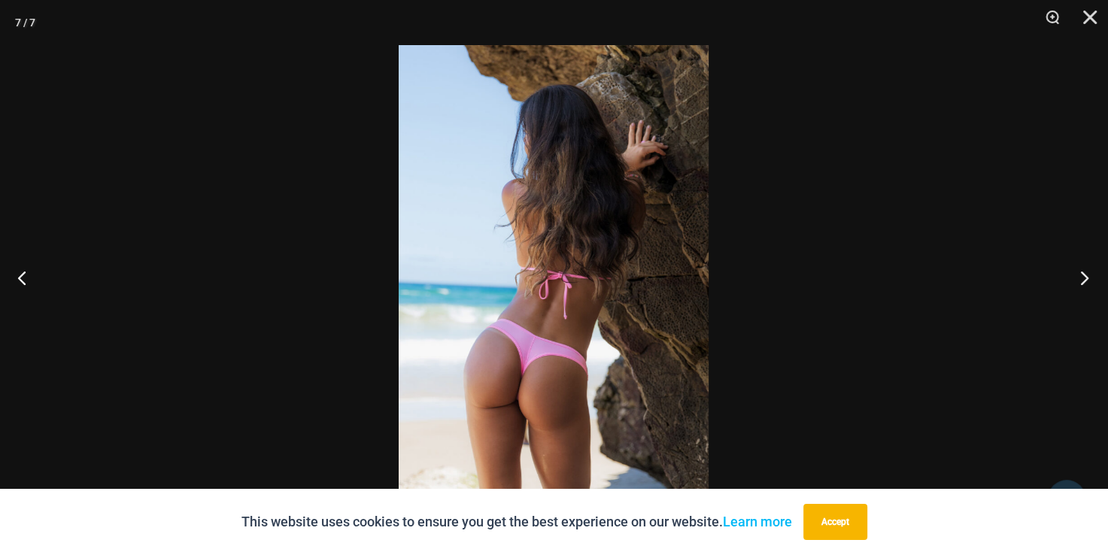
click at [1079, 280] on button "Next" at bounding box center [1080, 277] width 56 height 75
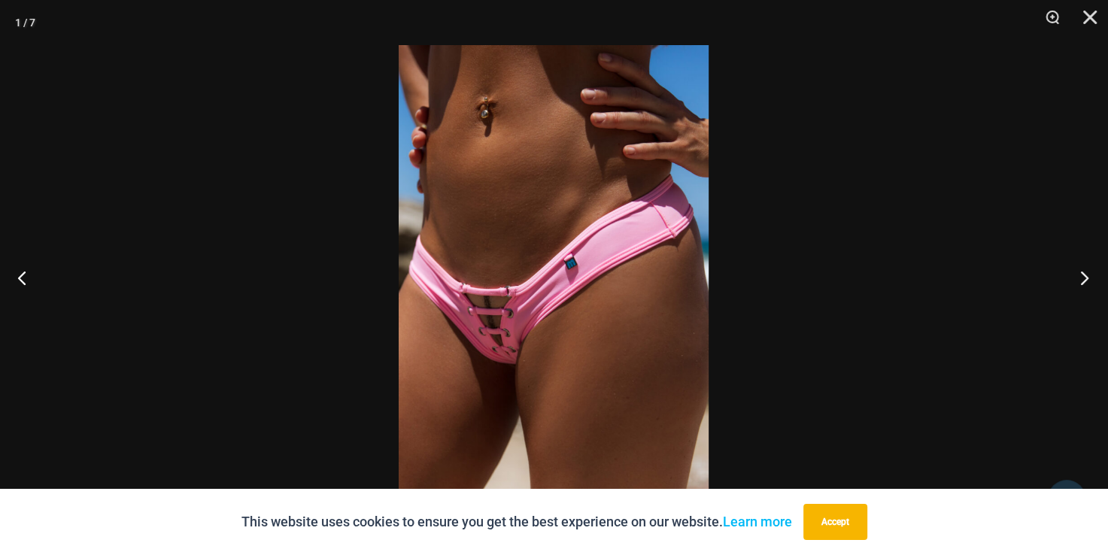
click at [1079, 280] on button "Next" at bounding box center [1080, 277] width 56 height 75
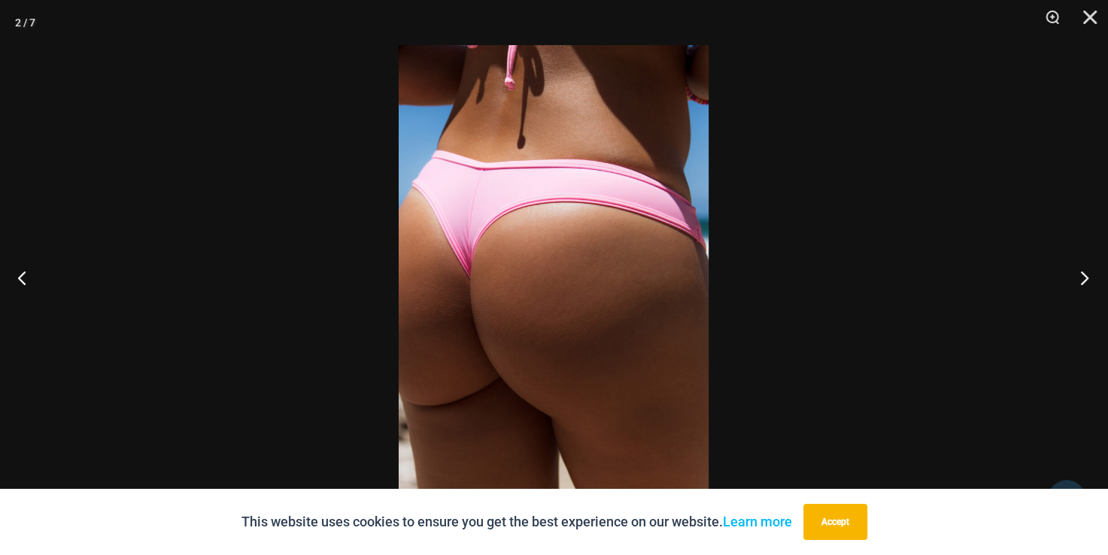
click at [1079, 280] on button "Next" at bounding box center [1080, 277] width 56 height 75
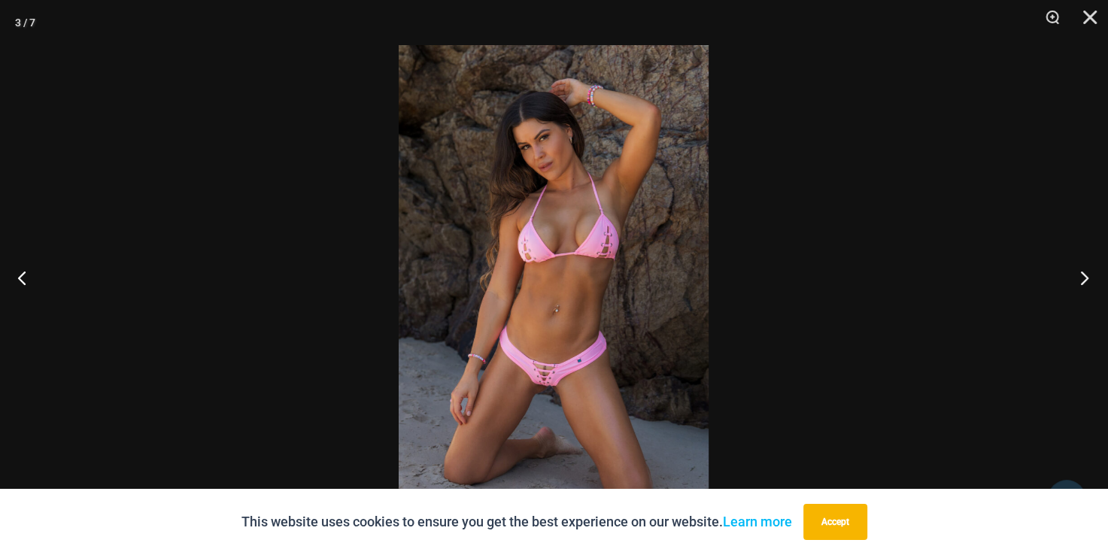
click at [1079, 280] on button "Next" at bounding box center [1080, 277] width 56 height 75
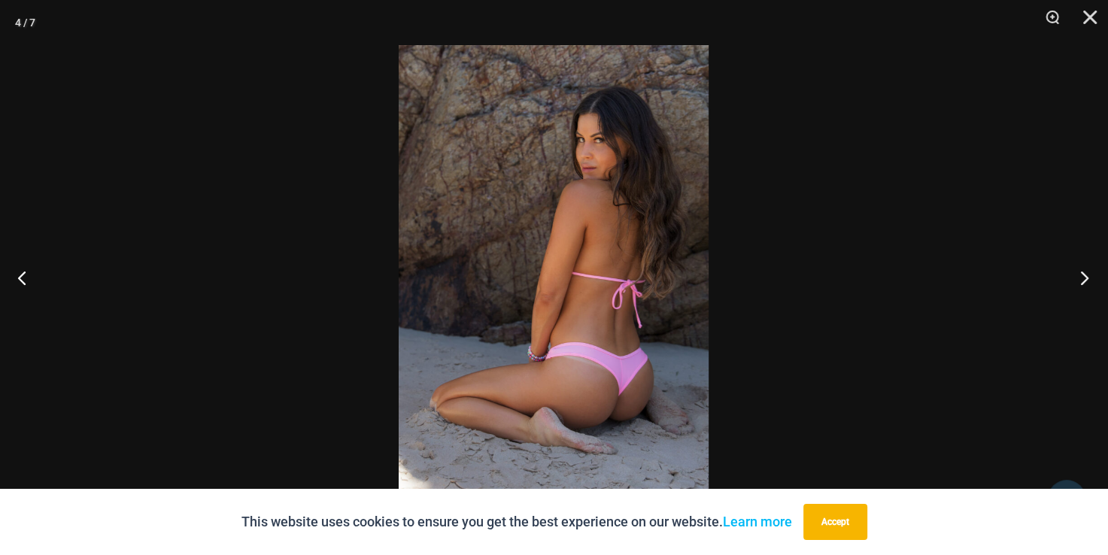
click at [1079, 280] on button "Next" at bounding box center [1080, 277] width 56 height 75
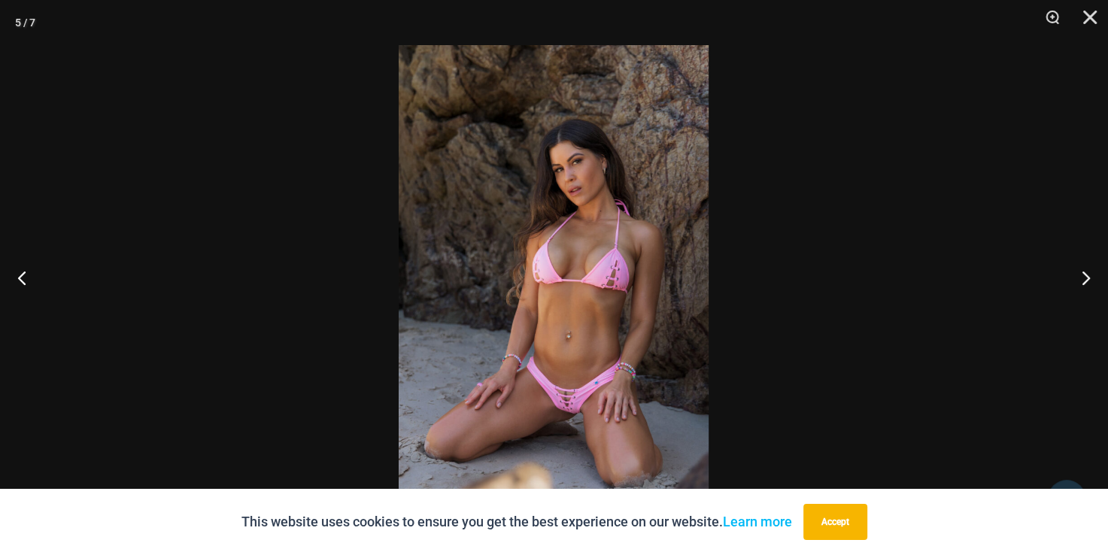
click at [627, 387] on img at bounding box center [554, 277] width 310 height 465
